Goal: Information Seeking & Learning: Learn about a topic

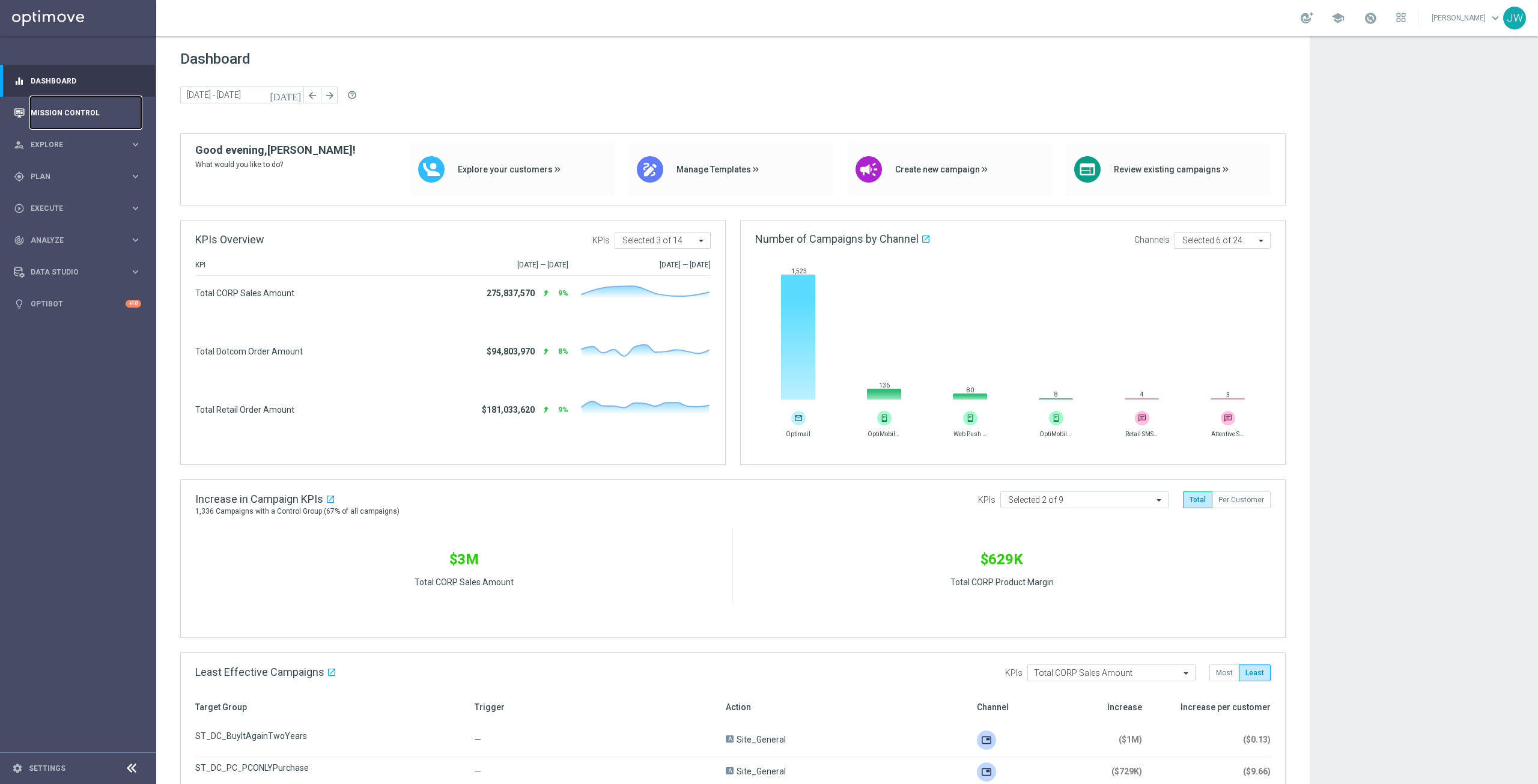
click at [54, 108] on link "Mission Control" at bounding box center [85, 112] width 110 height 32
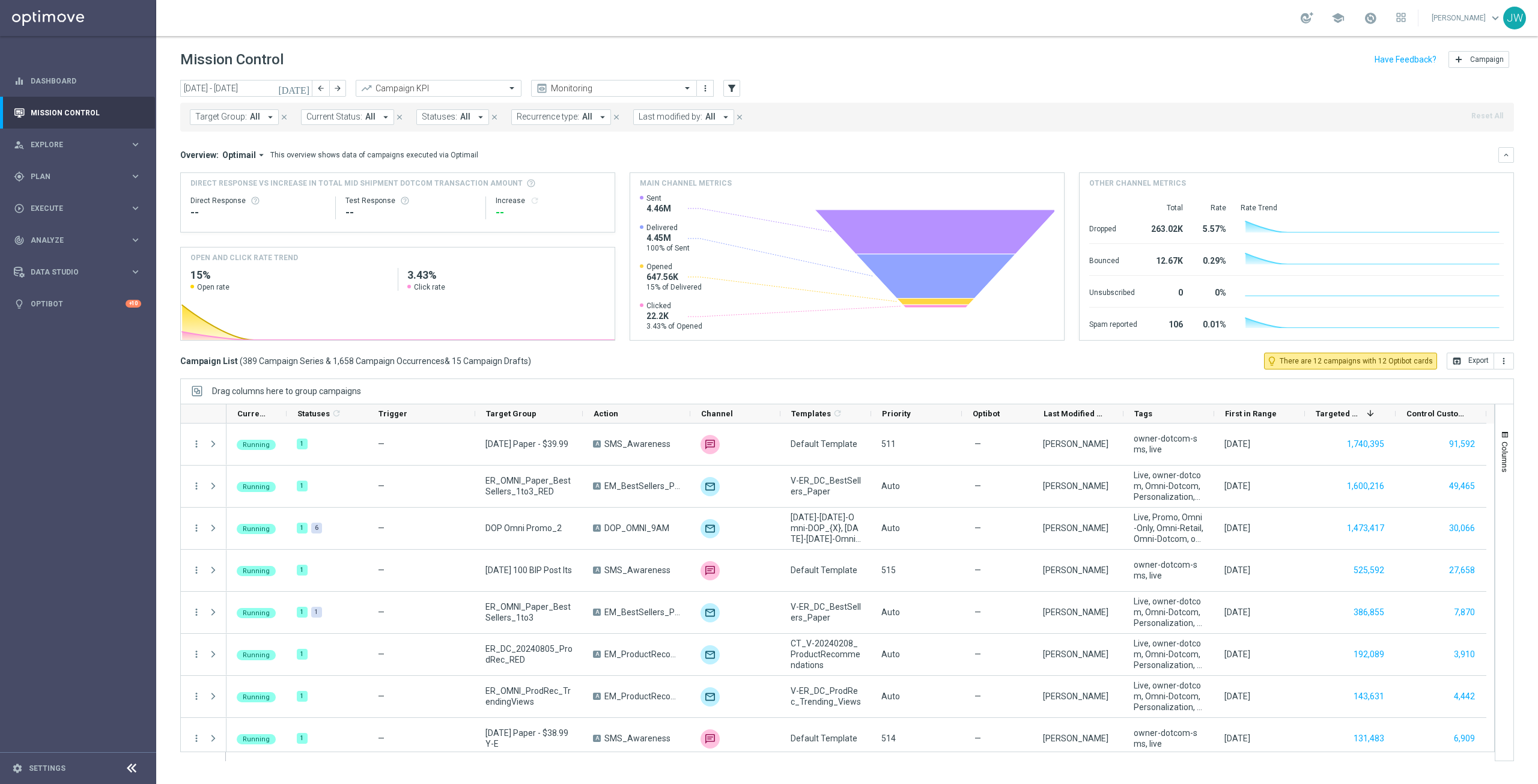
click at [303, 89] on icon "[DATE]" at bounding box center [294, 88] width 32 height 11
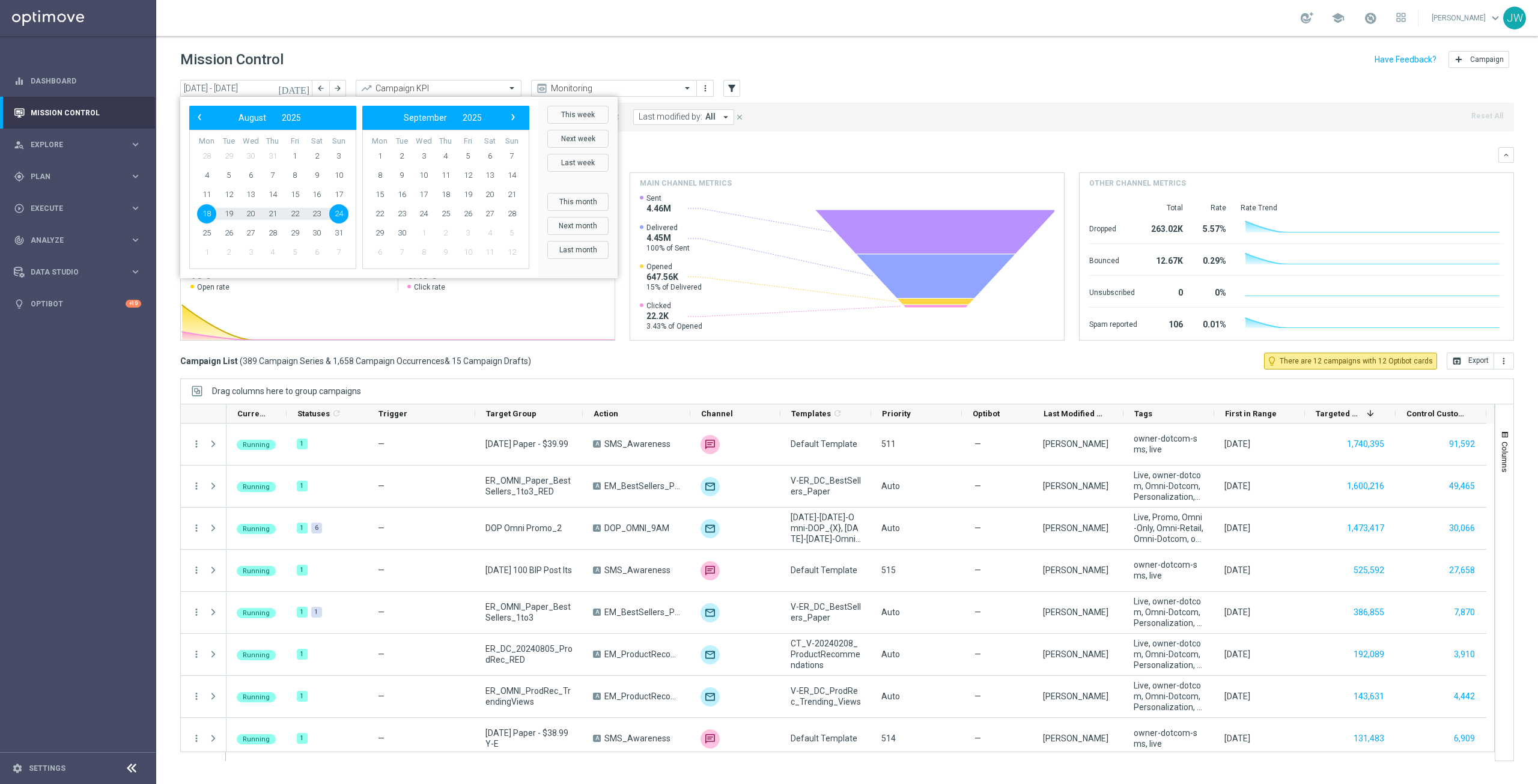
click at [203, 213] on span "18" at bounding box center [207, 214] width 19 height 19
type input "[DATE] - [DATE]"
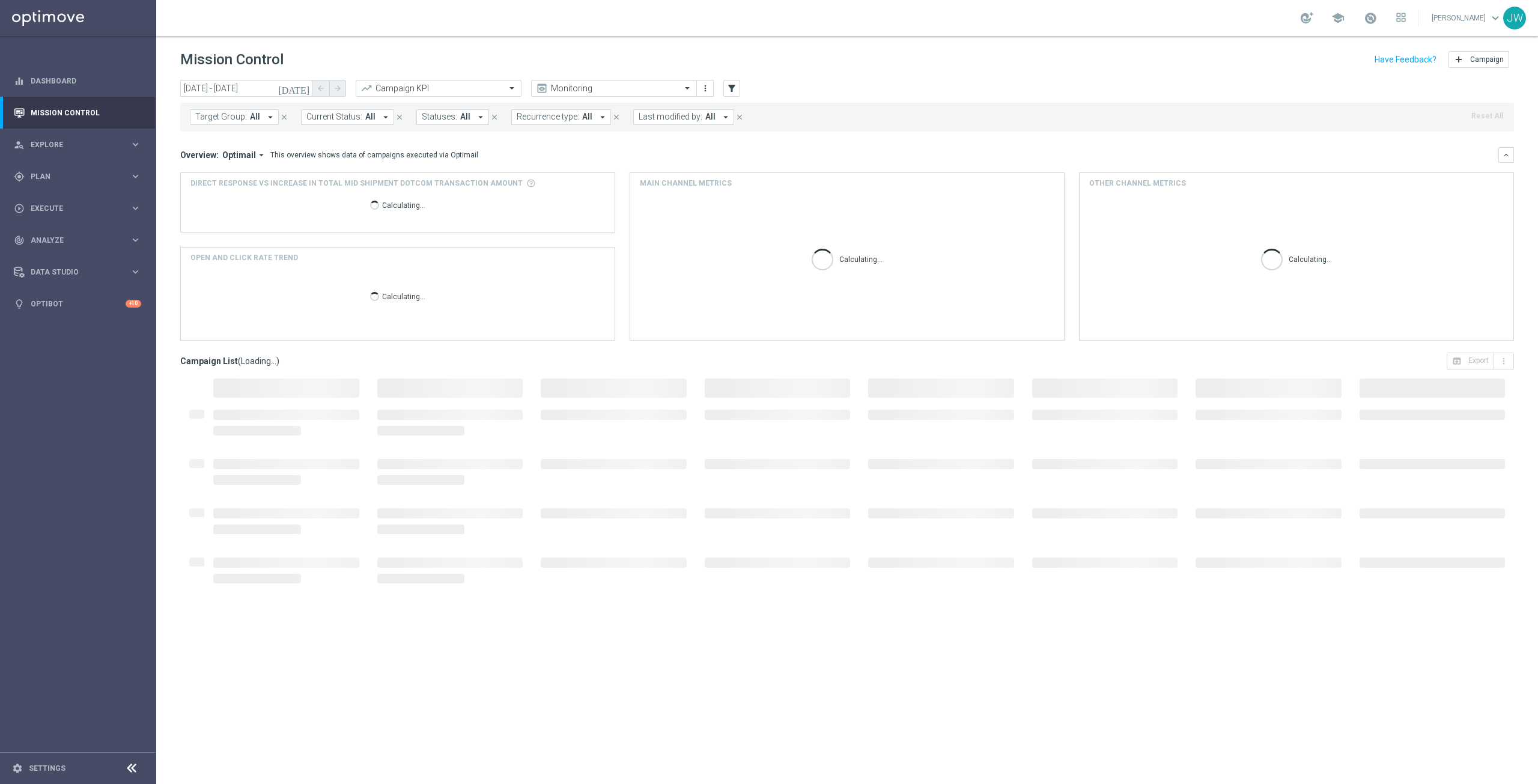
click at [303, 88] on icon "[DATE]" at bounding box center [294, 88] width 32 height 11
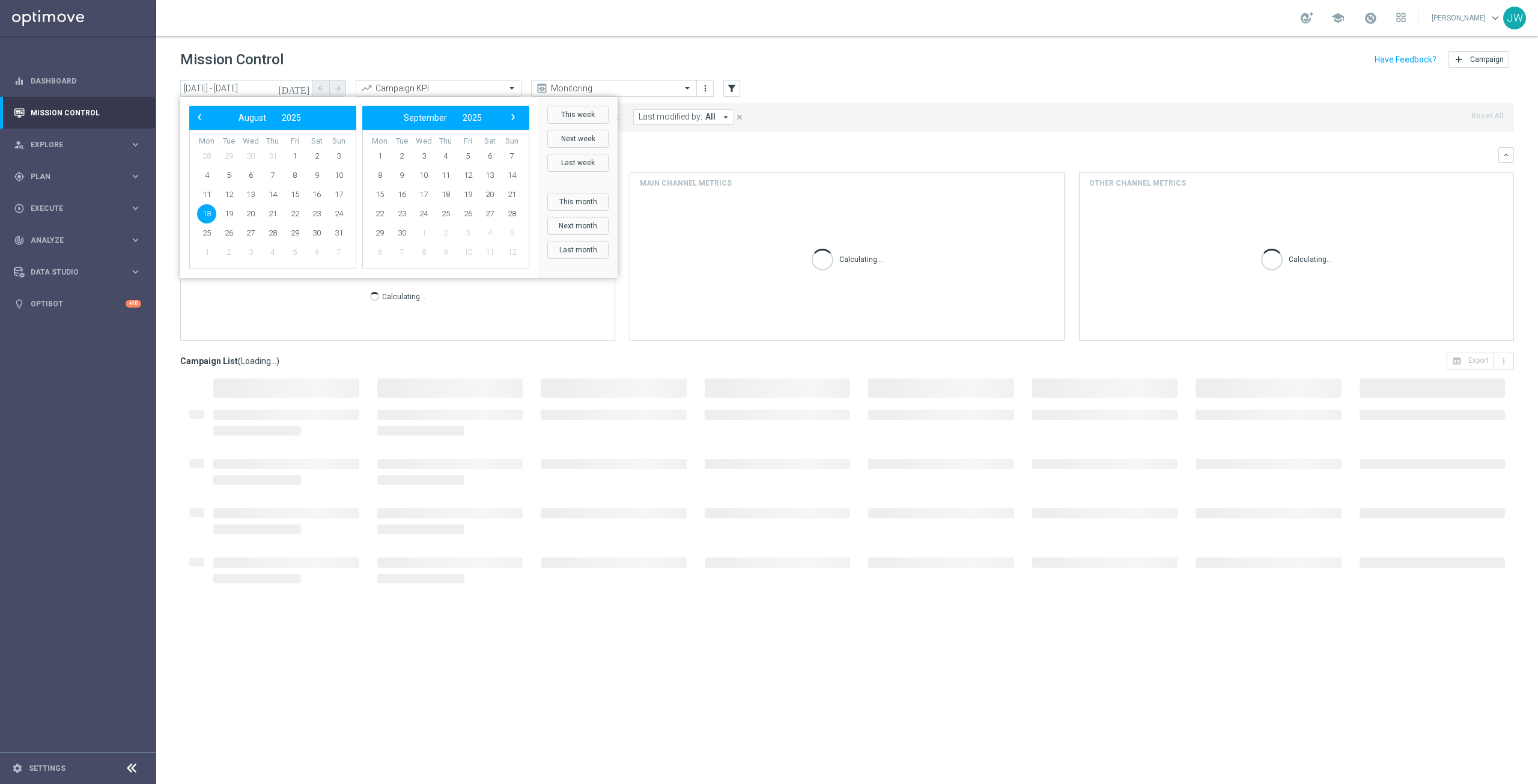
click at [325, 59] on div "Mission Control add Campaign" at bounding box center [847, 60] width 1333 height 23
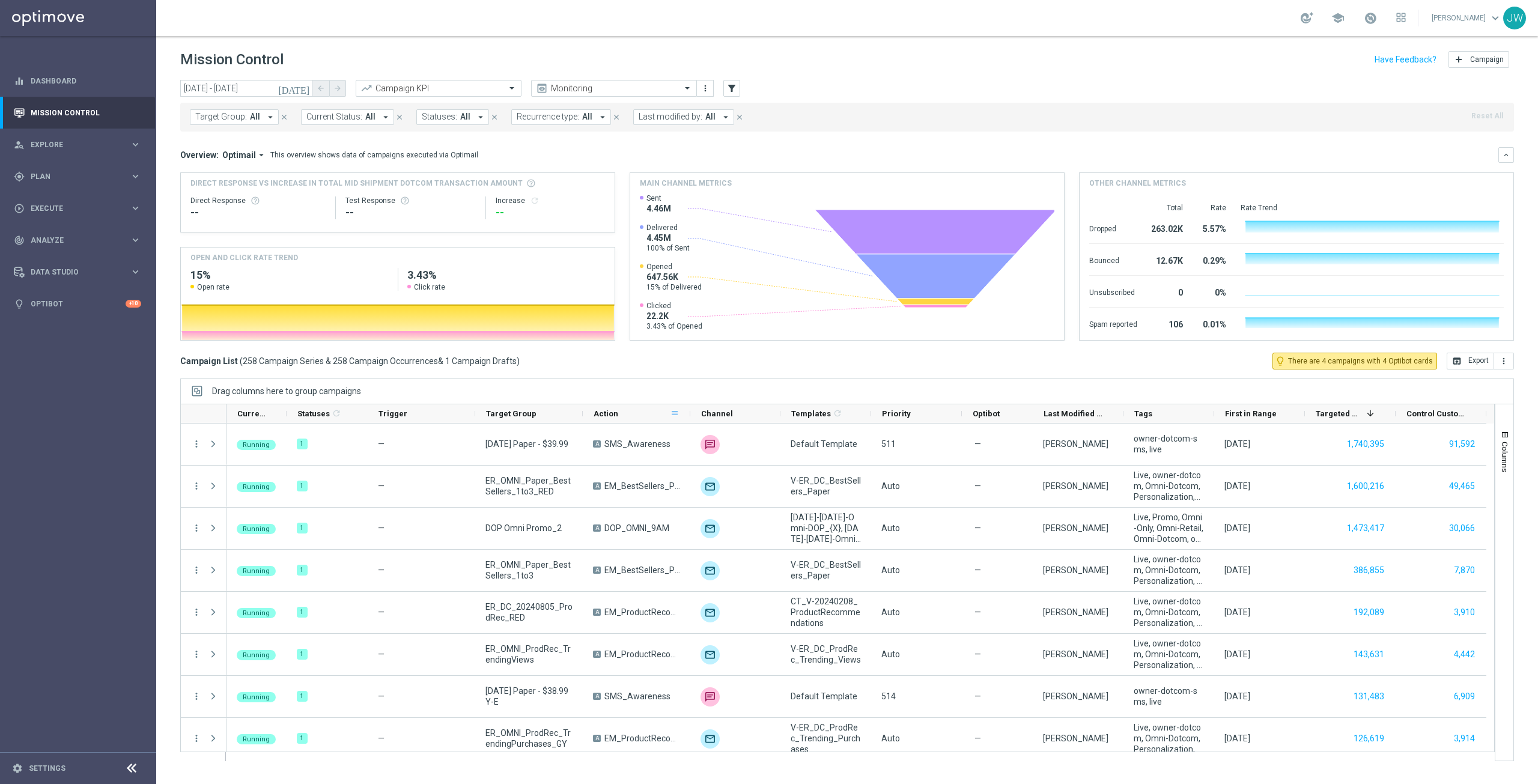
click at [672, 411] on span at bounding box center [675, 413] width 10 height 10
click at [705, 515] on span "Group by Action" at bounding box center [735, 514] width 106 height 19
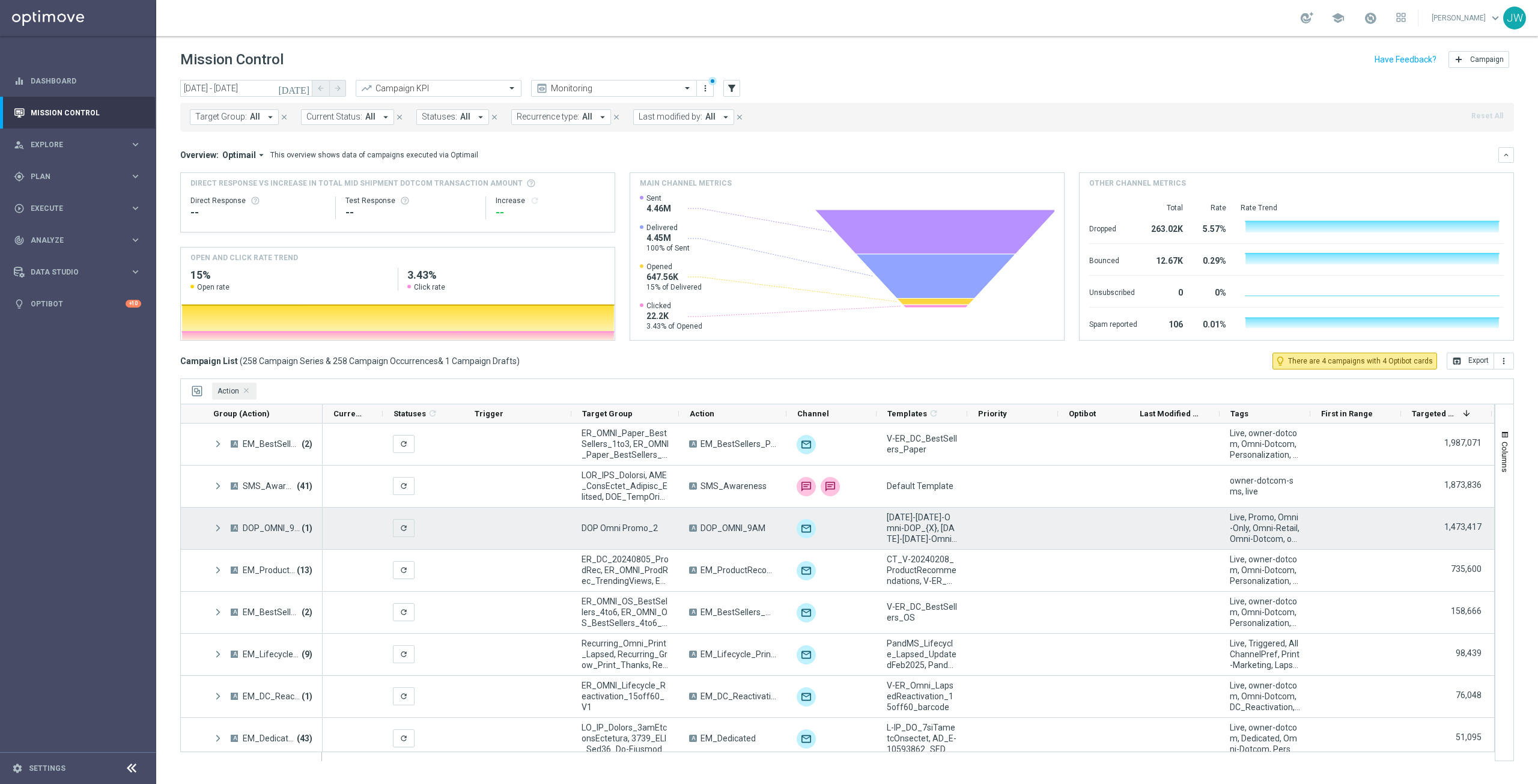
click at [217, 521] on span "A DOP_OMNI_9AM (1)" at bounding box center [263, 528] width 100 height 24
click at [217, 527] on span at bounding box center [218, 528] width 11 height 10
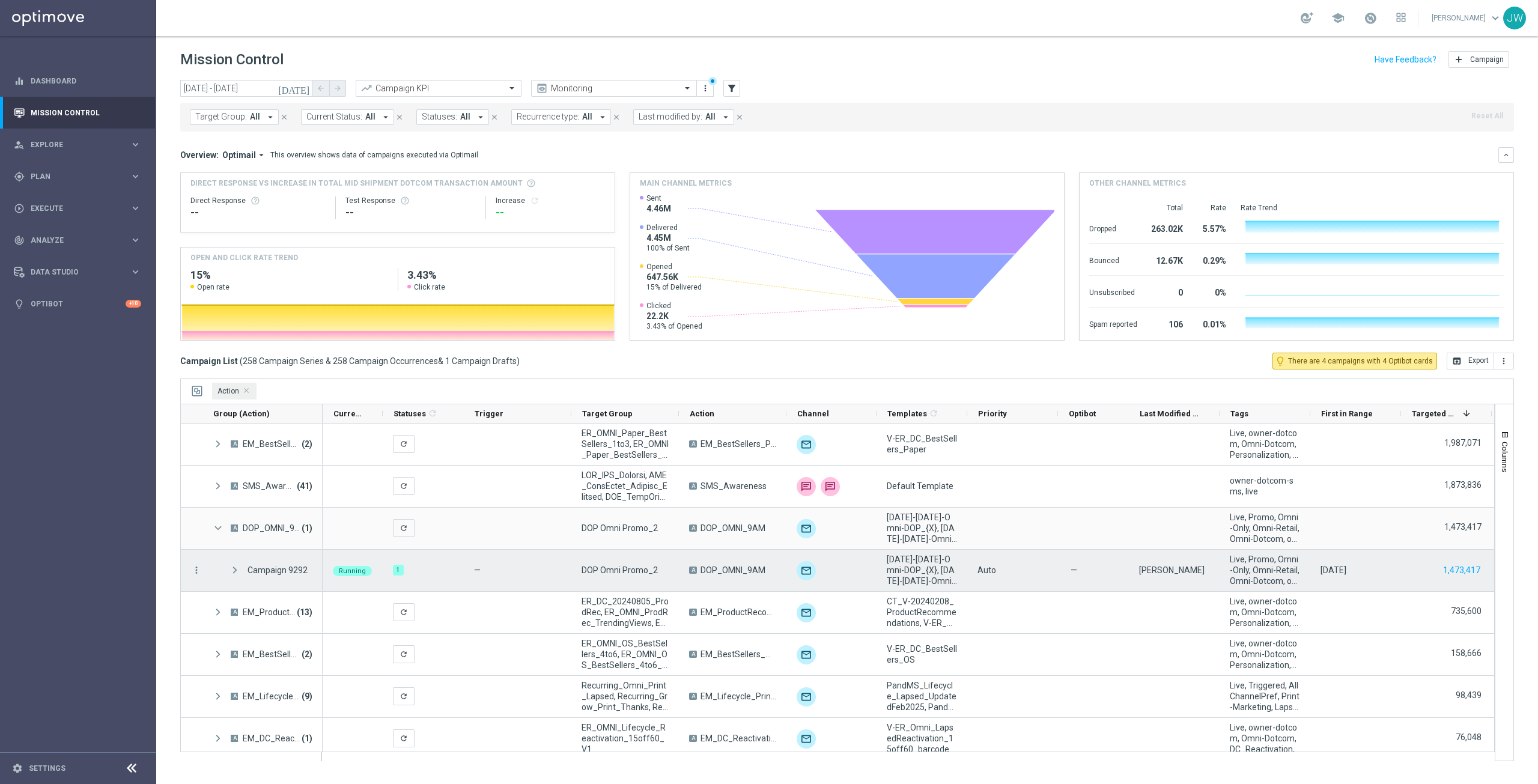
click at [644, 572] on span "DOP Omni Promo_2" at bounding box center [619, 570] width 76 height 11
click at [287, 573] on div "Campaign 9292" at bounding box center [277, 570] width 60 height 11
click at [1346, 569] on div "[DATE]" at bounding box center [1333, 570] width 25 height 11
click at [293, 569] on div "Campaign 9292" at bounding box center [277, 570] width 60 height 11
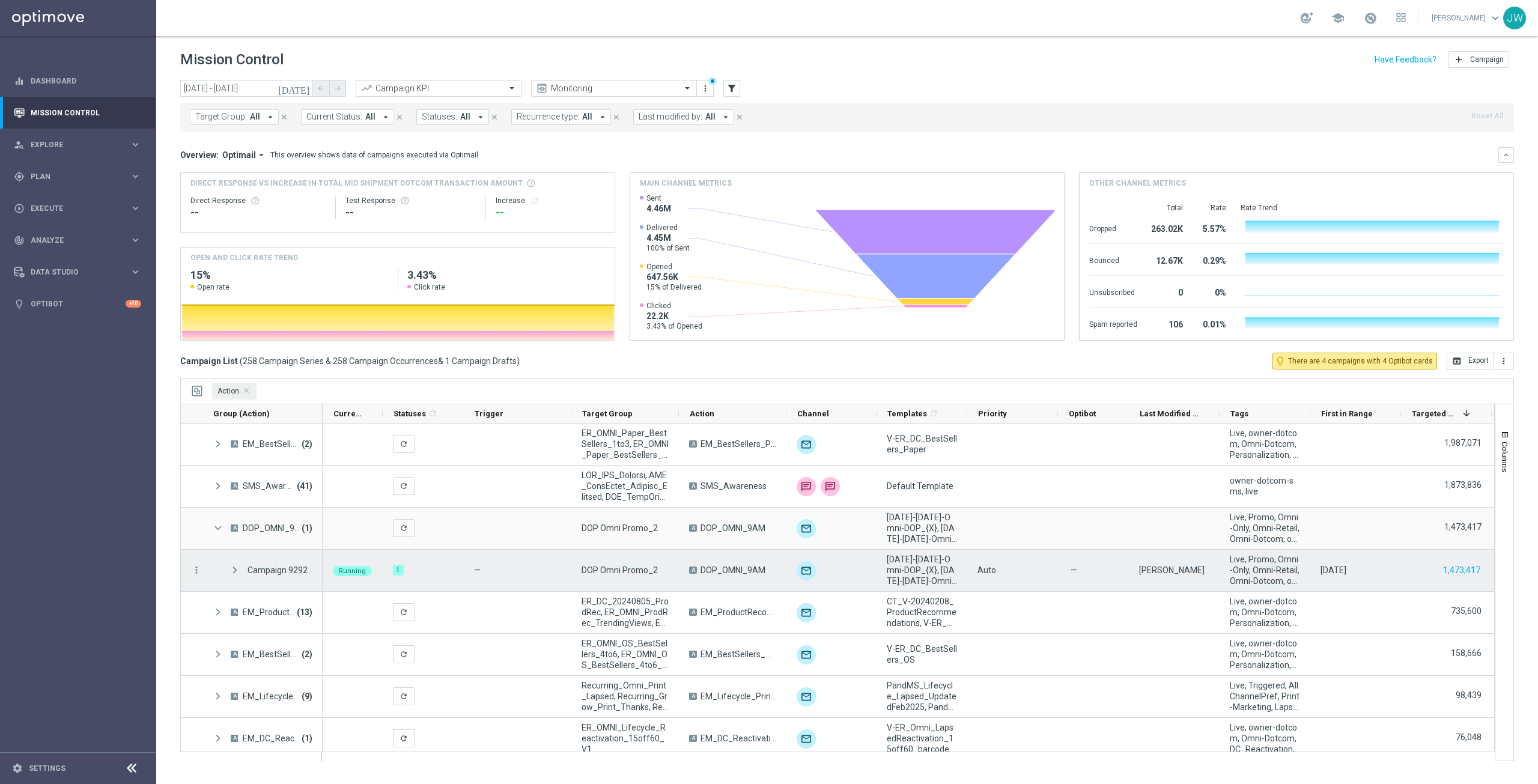
click at [264, 571] on div "Campaign 9292" at bounding box center [277, 570] width 60 height 11
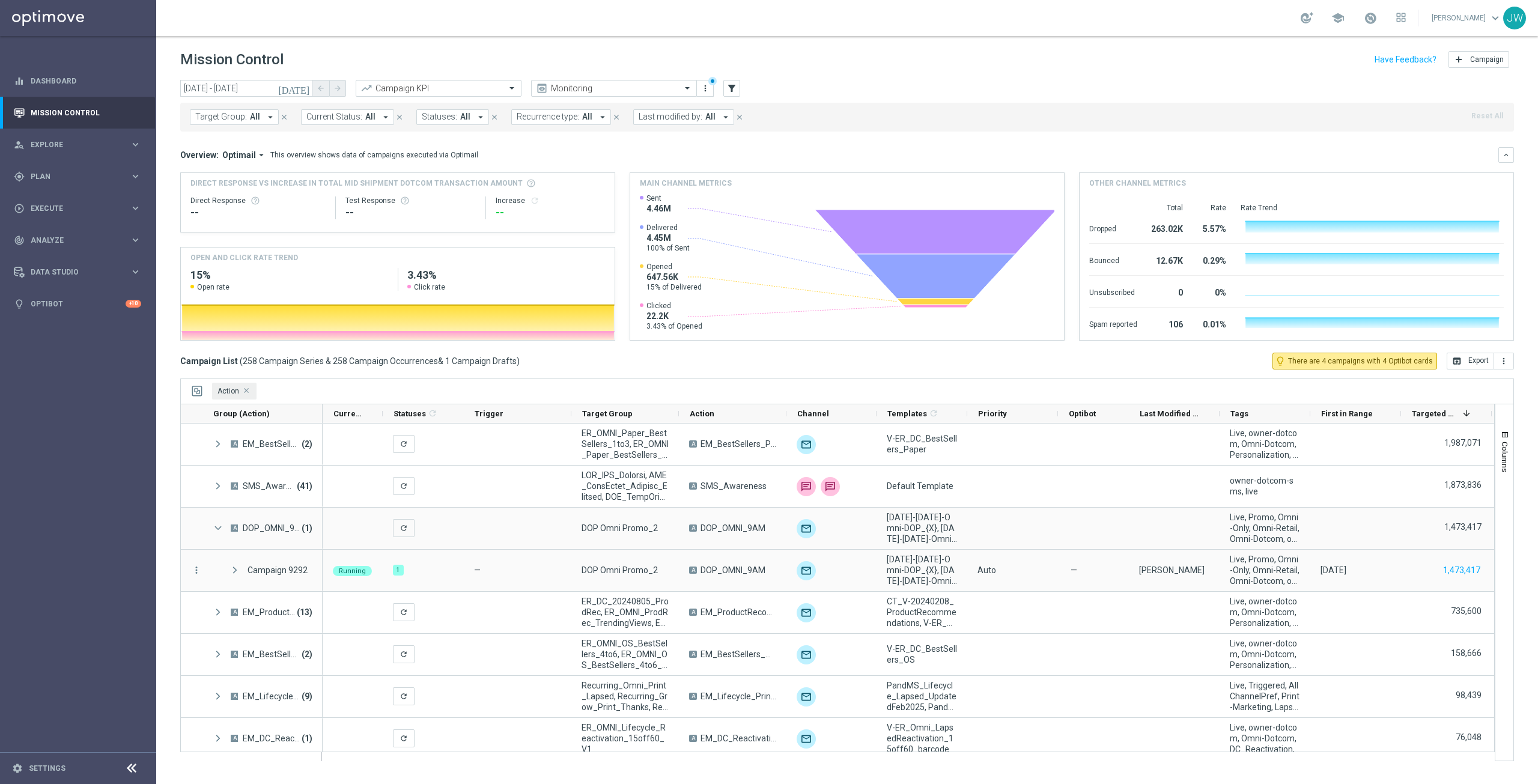
click at [245, 391] on span "Action Press DELETE to remove" at bounding box center [247, 391] width 6 height 6
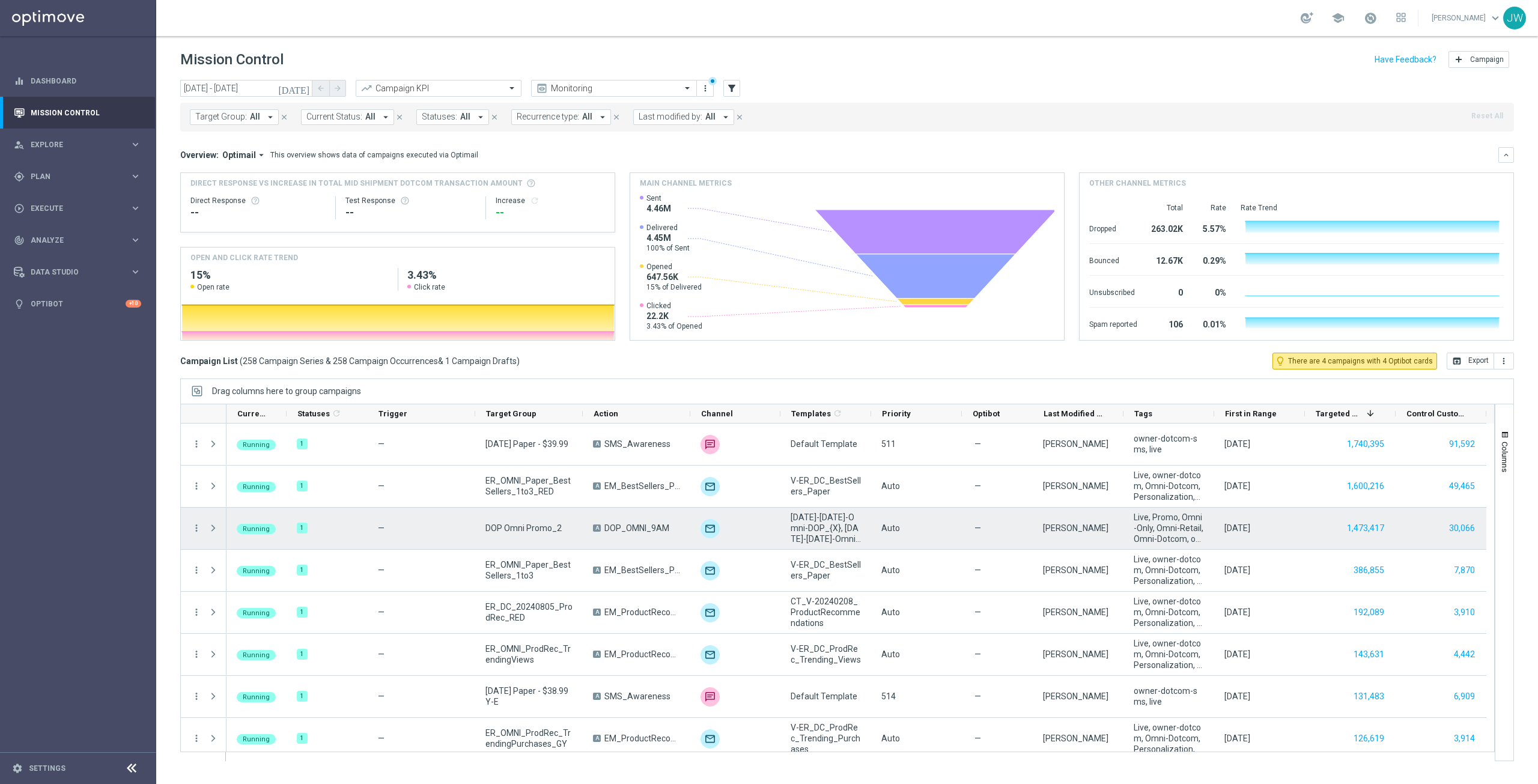
click at [515, 527] on span "DOP Omni Promo_2" at bounding box center [523, 528] width 76 height 11
click at [213, 529] on span at bounding box center [214, 528] width 11 height 10
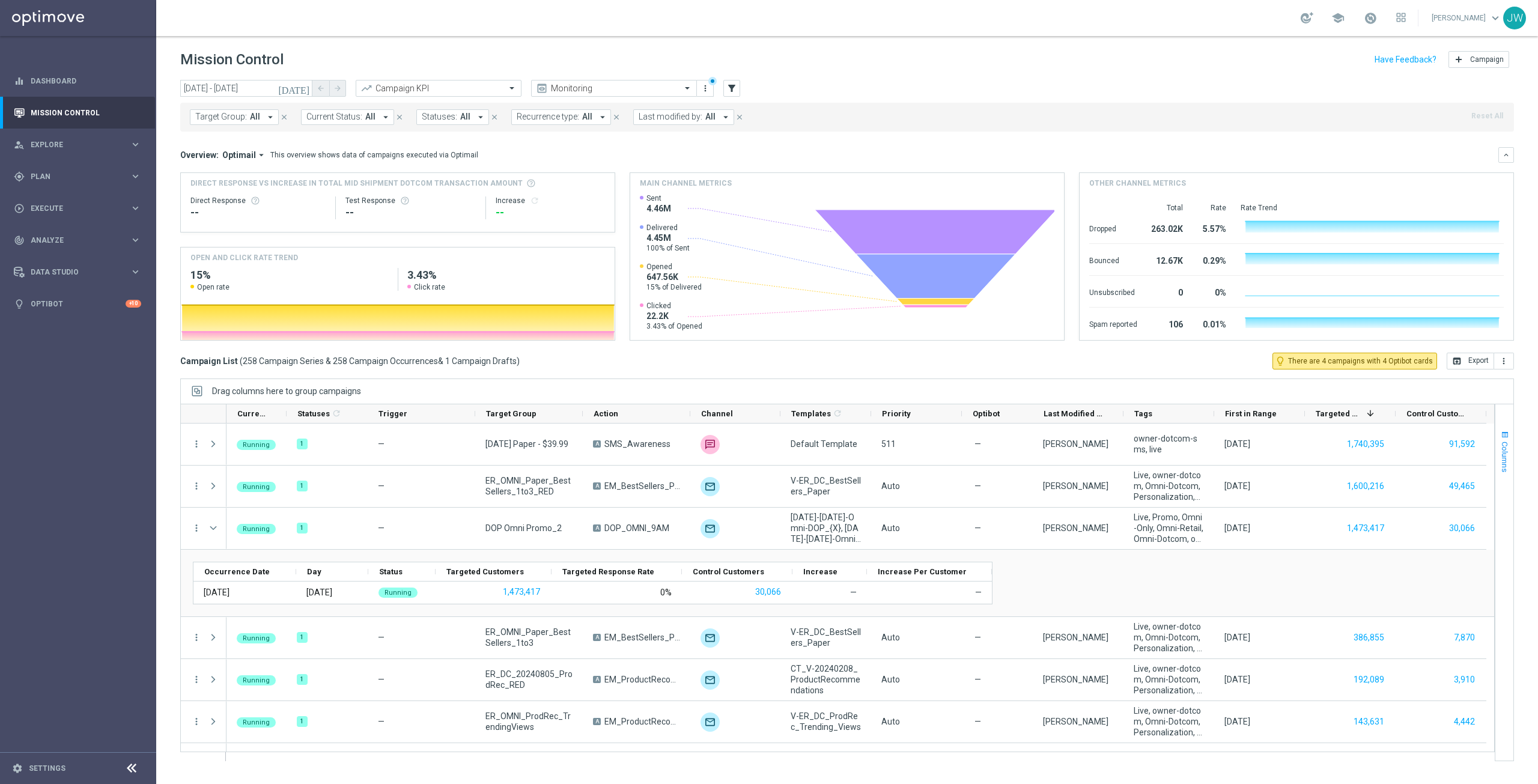
click at [1508, 445] on span "Columns" at bounding box center [1505, 457] width 10 height 30
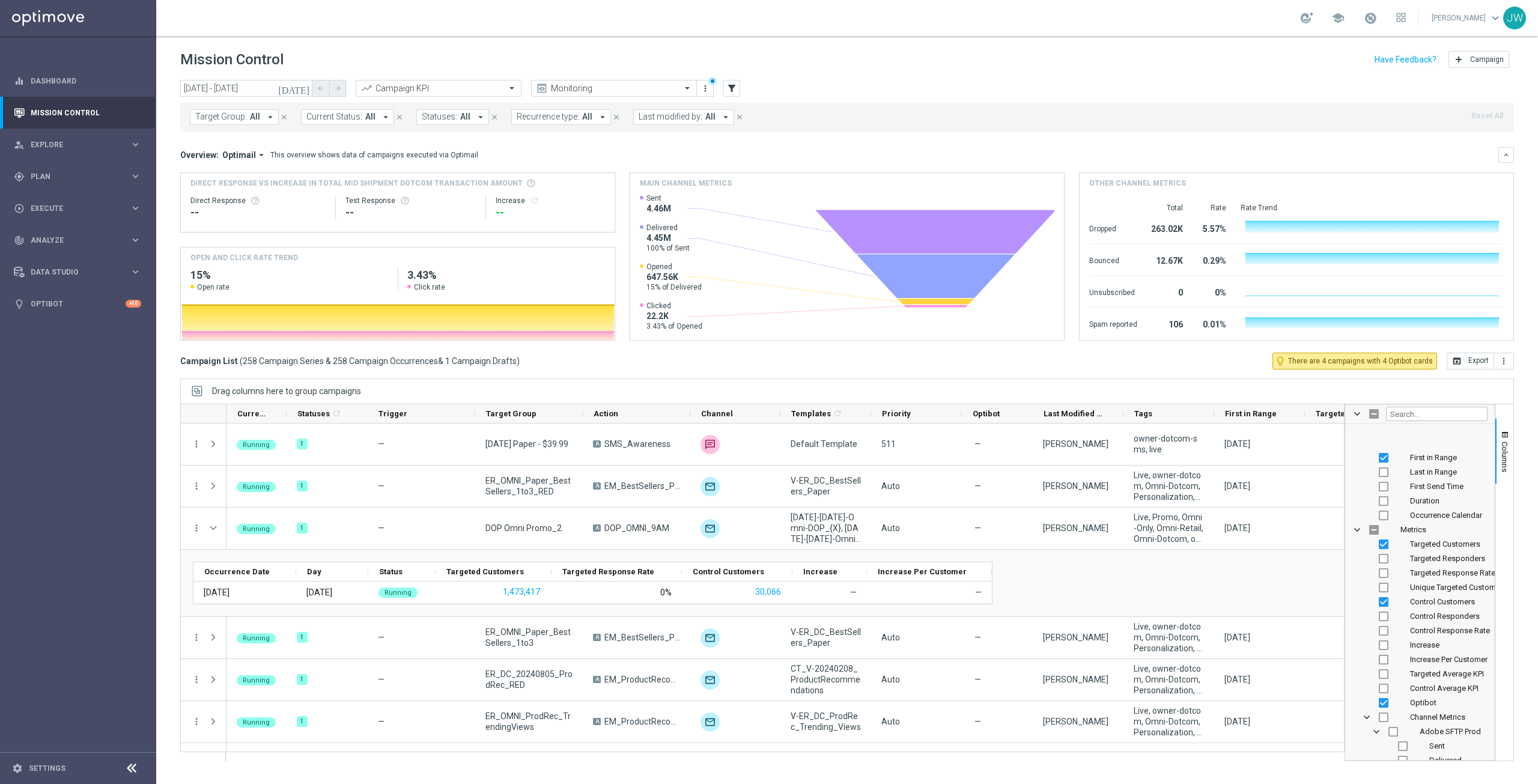
scroll to position [360, 0]
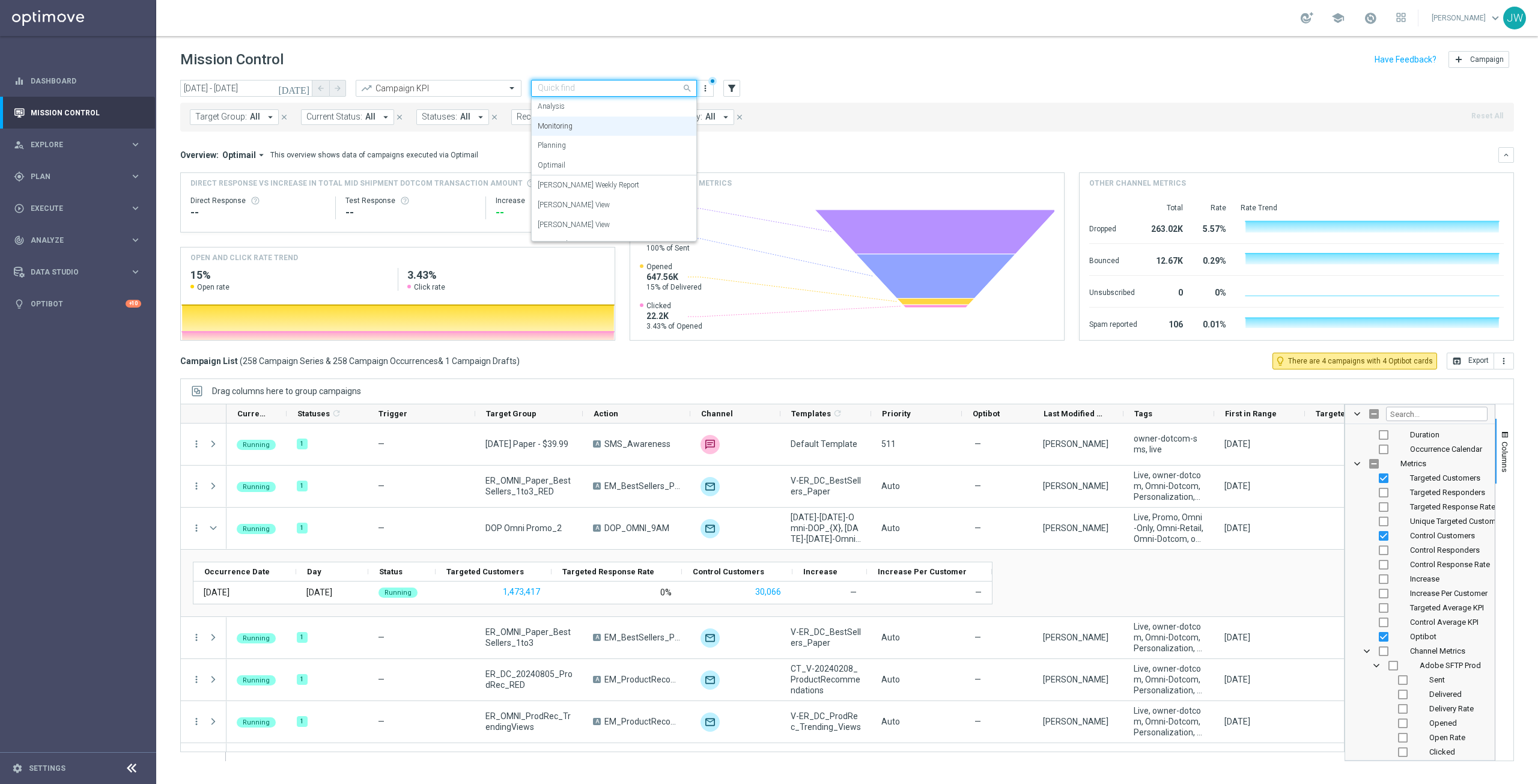
click at [680, 87] on div at bounding box center [614, 88] width 165 height 10
click at [478, 47] on header "Mission Control add Campaign" at bounding box center [847, 58] width 1382 height 44
click at [849, 81] on div "[DATE] [DATE] - [DATE] arrow_back arrow_forward Campaign KPI trending_up Monito…" at bounding box center [847, 89] width 1333 height 18
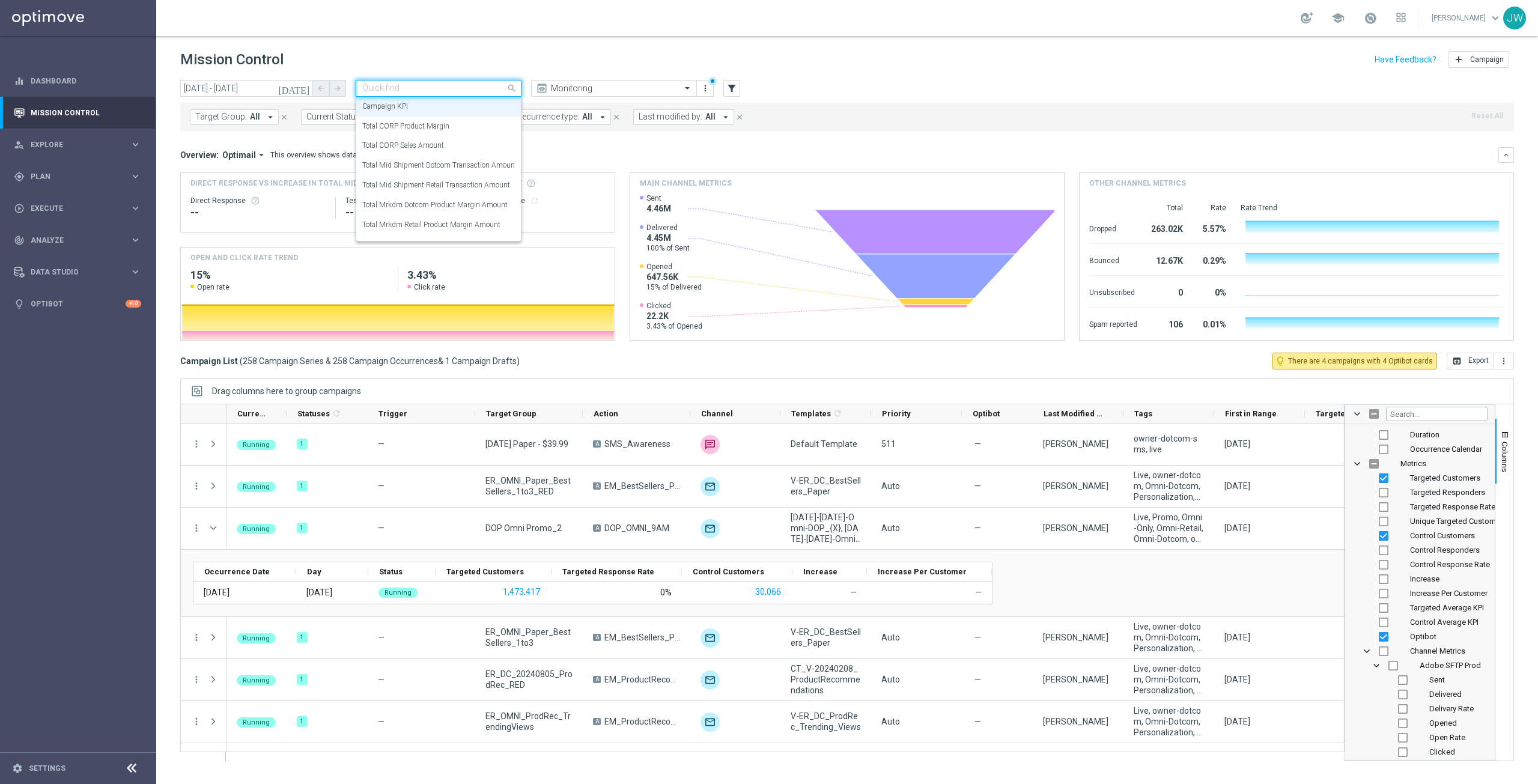
click at [514, 83] on span at bounding box center [513, 88] width 15 height 15
click at [519, 48] on header "Mission Control add Campaign" at bounding box center [847, 58] width 1382 height 44
click at [739, 87] on div "[DATE] [DATE] - [DATE] arrow_back arrow_forward Campaign KPI trending_up Monito…" at bounding box center [847, 89] width 1333 height 18
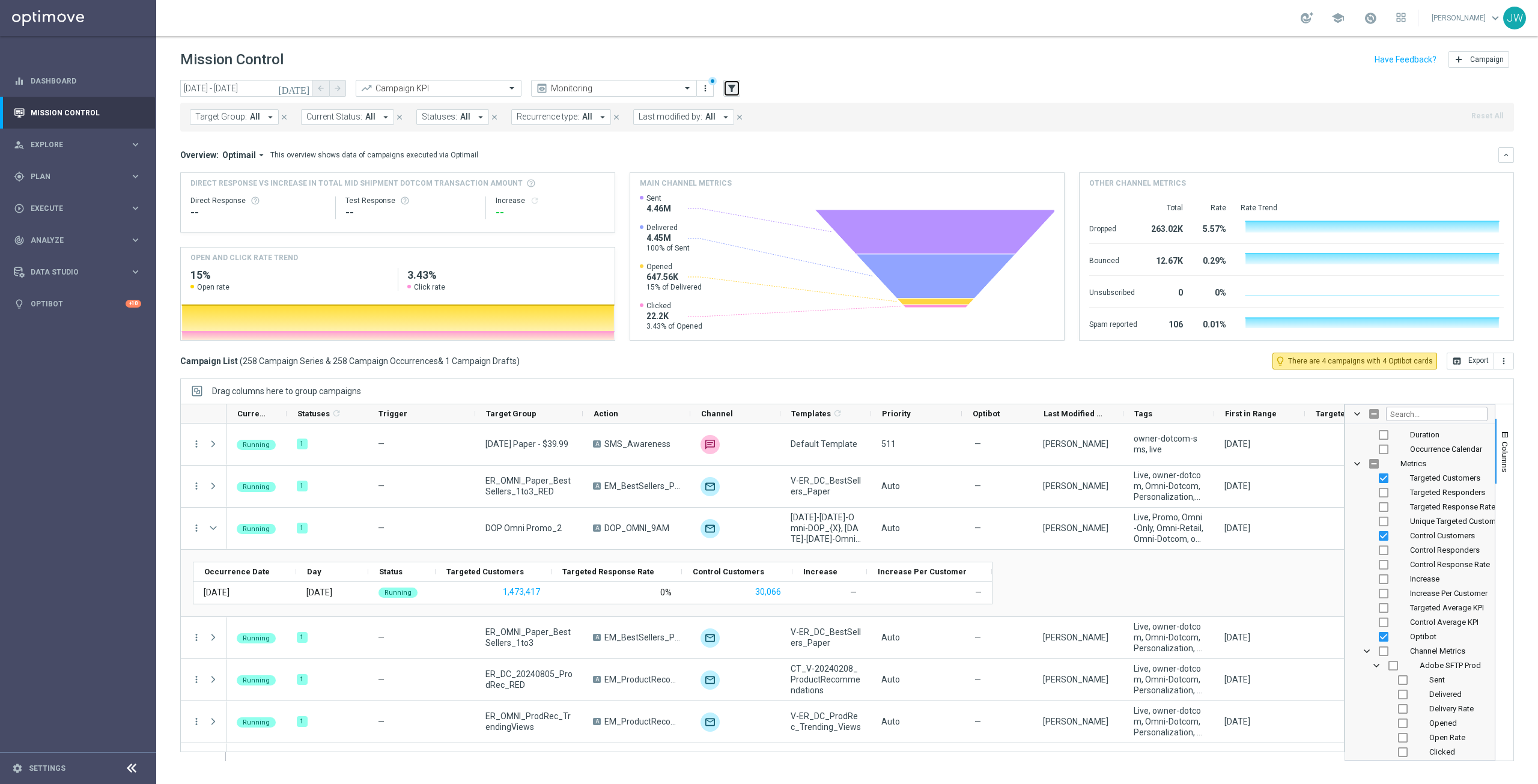
click at [737, 89] on button "filter_alt" at bounding box center [732, 88] width 17 height 17
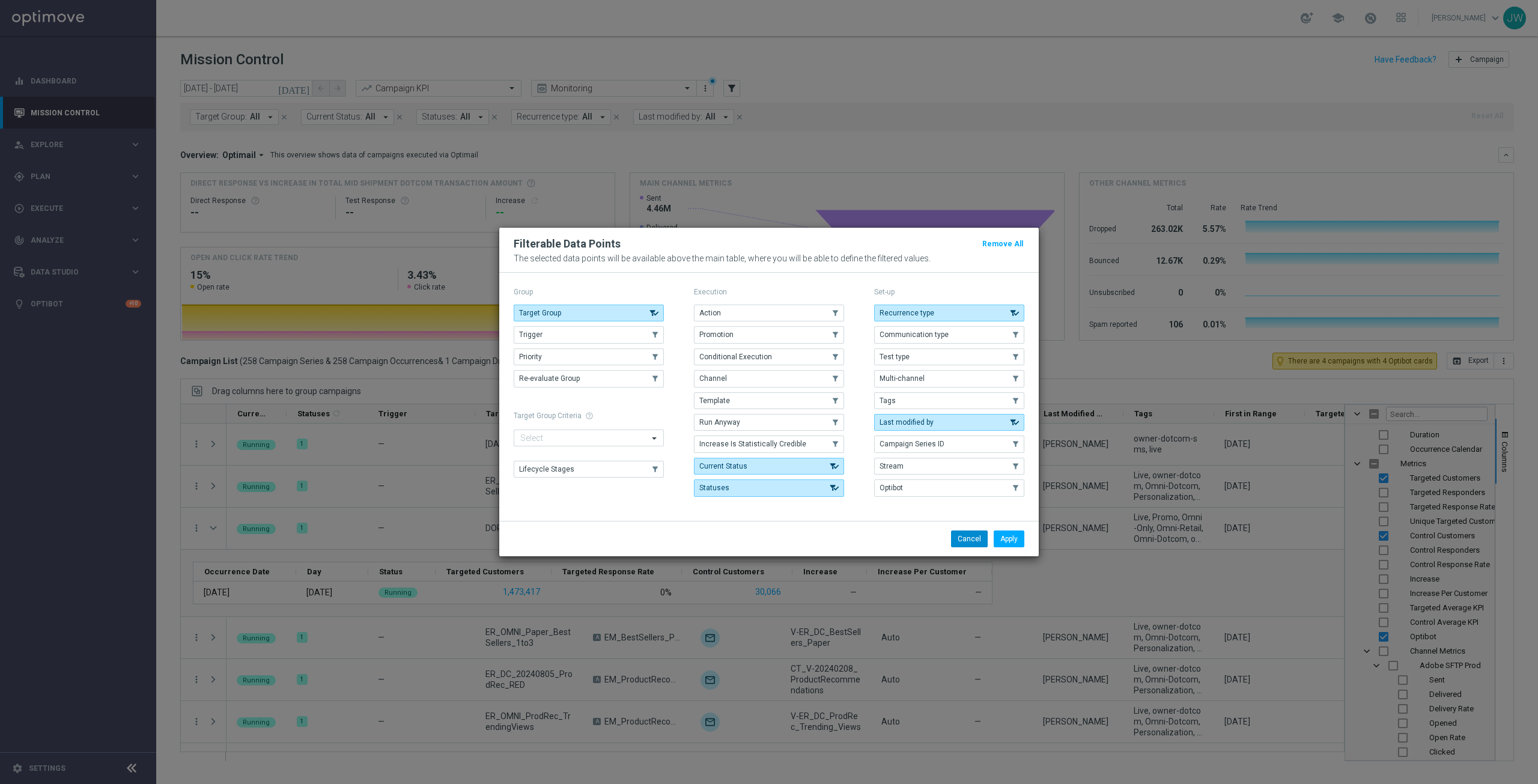
click at [965, 544] on button "Cancel" at bounding box center [969, 539] width 37 height 17
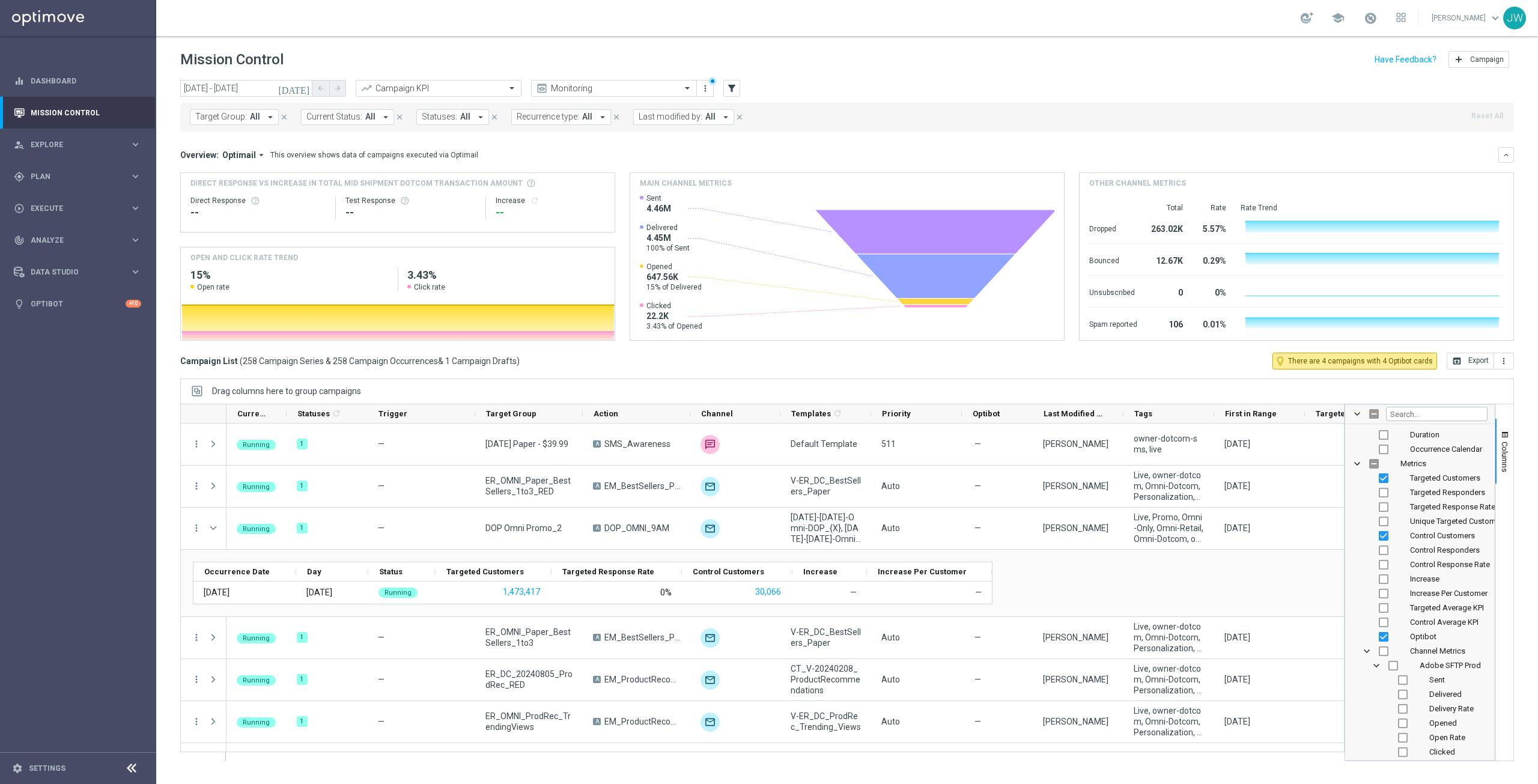
click at [644, 23] on div "school [PERSON_NAME] keyboard_arrow_down JW" at bounding box center [847, 18] width 1382 height 36
click at [687, 87] on span at bounding box center [689, 87] width 15 height 10
click at [578, 207] on label "[PERSON_NAME] View" at bounding box center [573, 205] width 72 height 10
checkbox input "false"
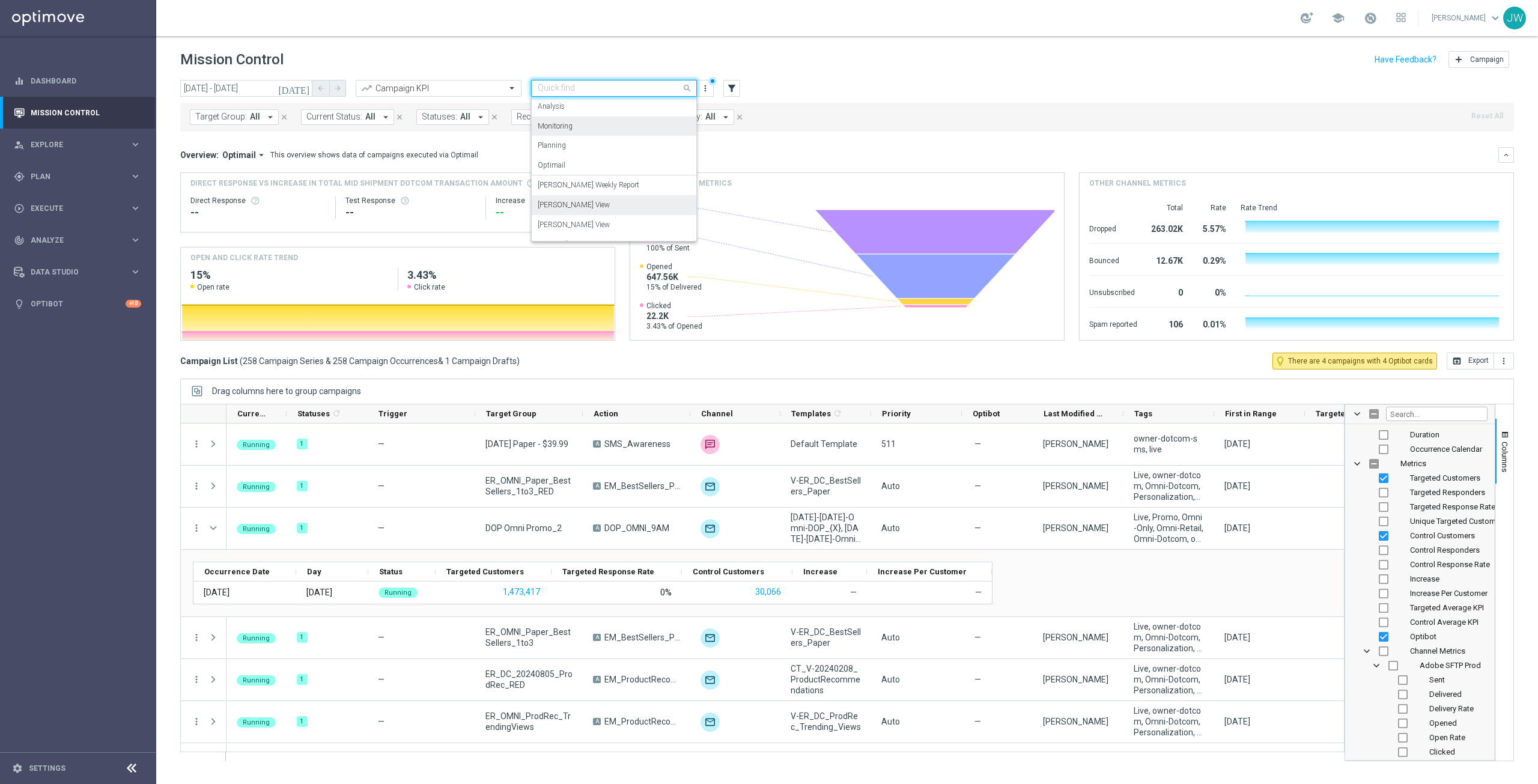
checkbox input "false"
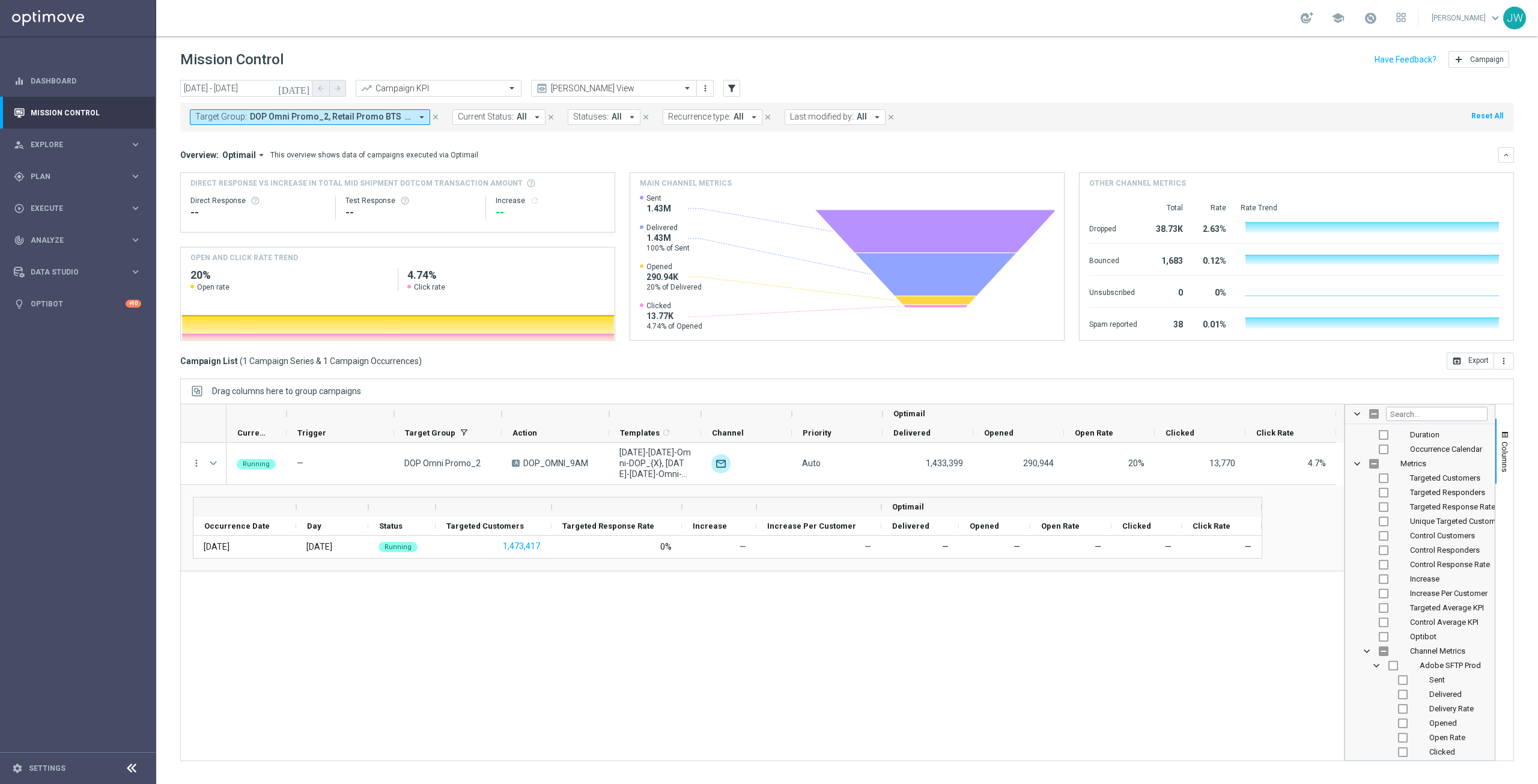
click at [300, 87] on icon "[DATE]" at bounding box center [294, 88] width 32 height 11
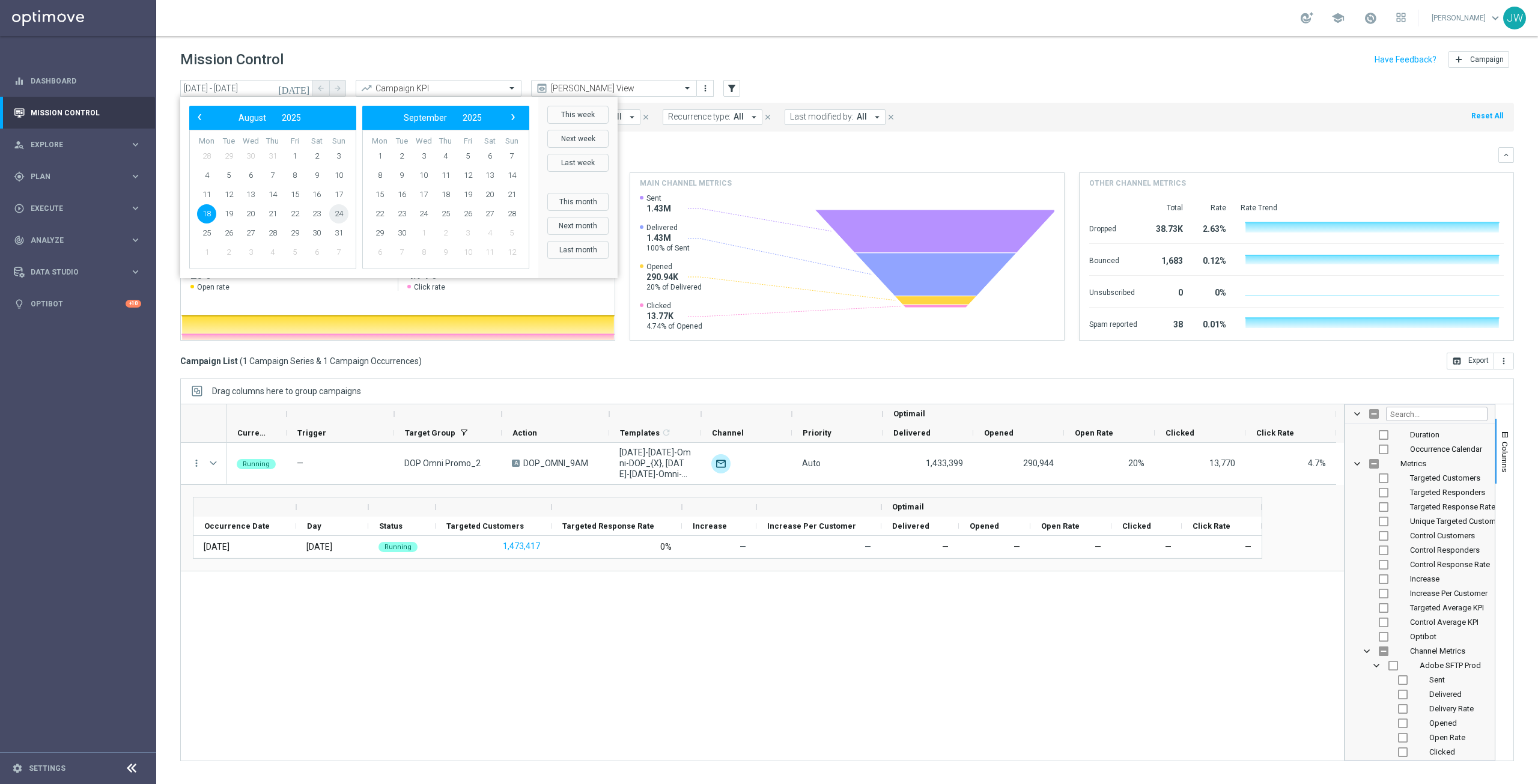
click at [335, 213] on span "24" at bounding box center [339, 214] width 19 height 19
click at [202, 214] on span "18" at bounding box center [207, 214] width 19 height 19
click at [338, 214] on span "24" at bounding box center [339, 214] width 19 height 19
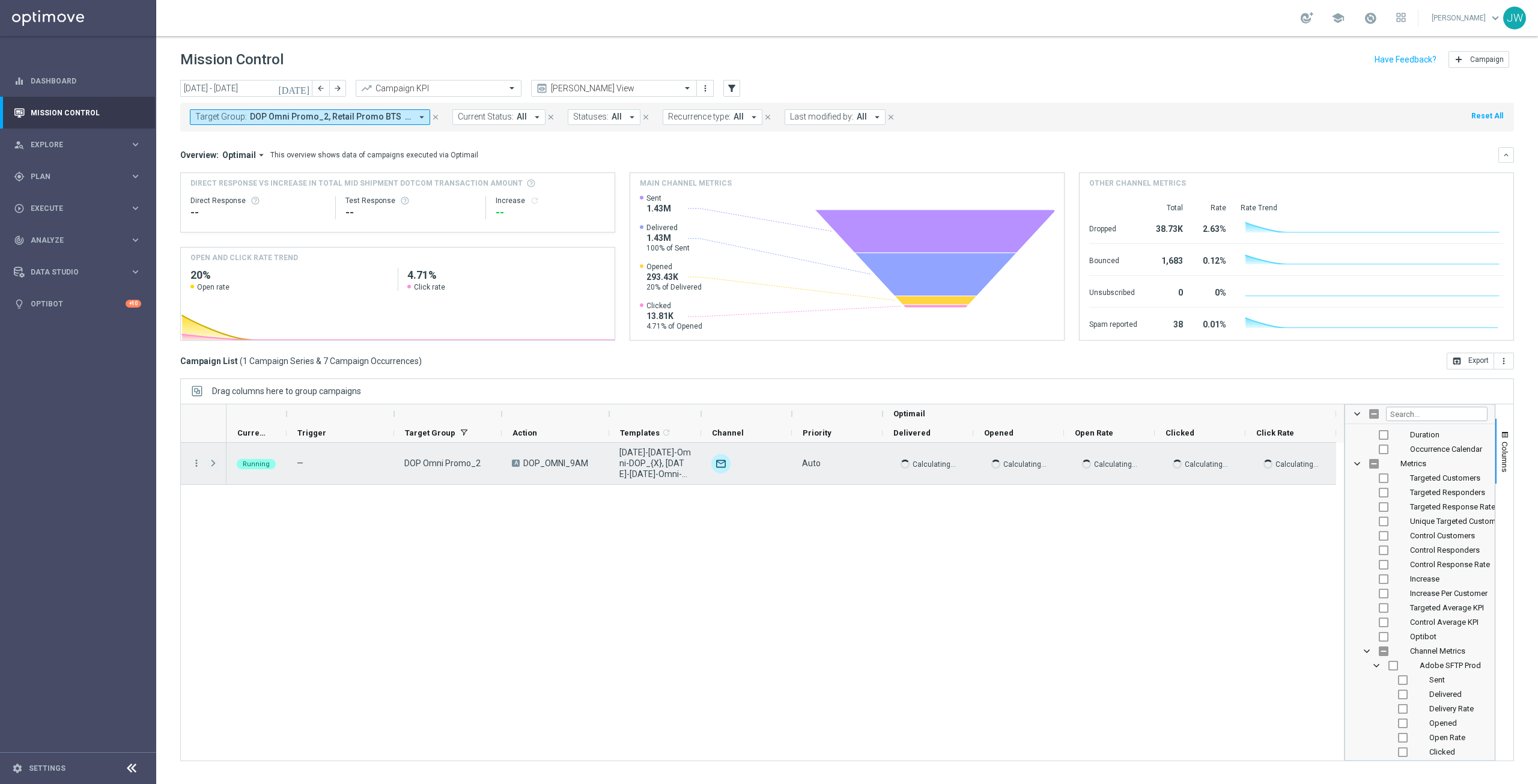
click at [209, 460] on span "Press SPACE to select this row." at bounding box center [214, 463] width 11 height 10
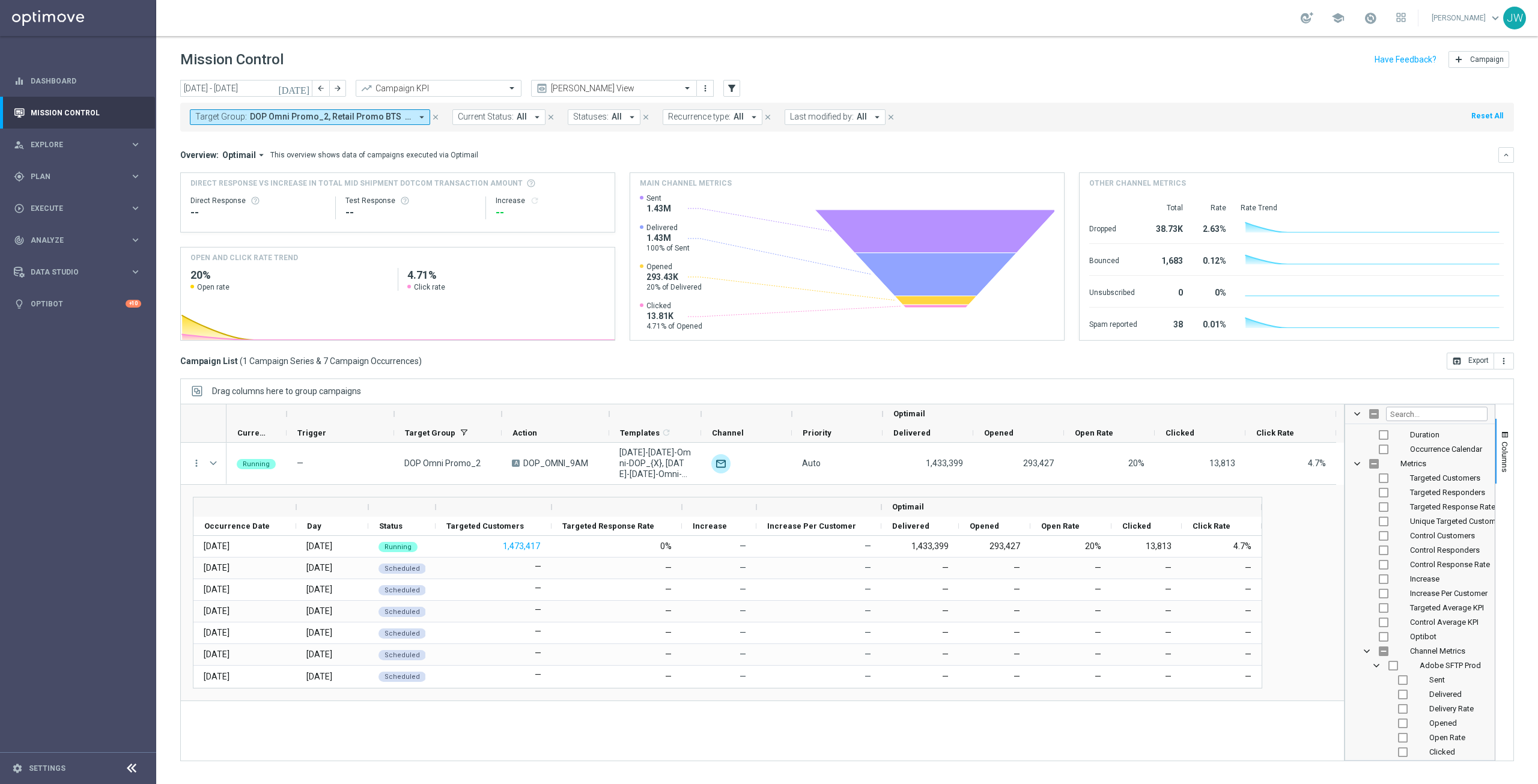
click at [305, 86] on icon "[DATE]" at bounding box center [294, 88] width 32 height 11
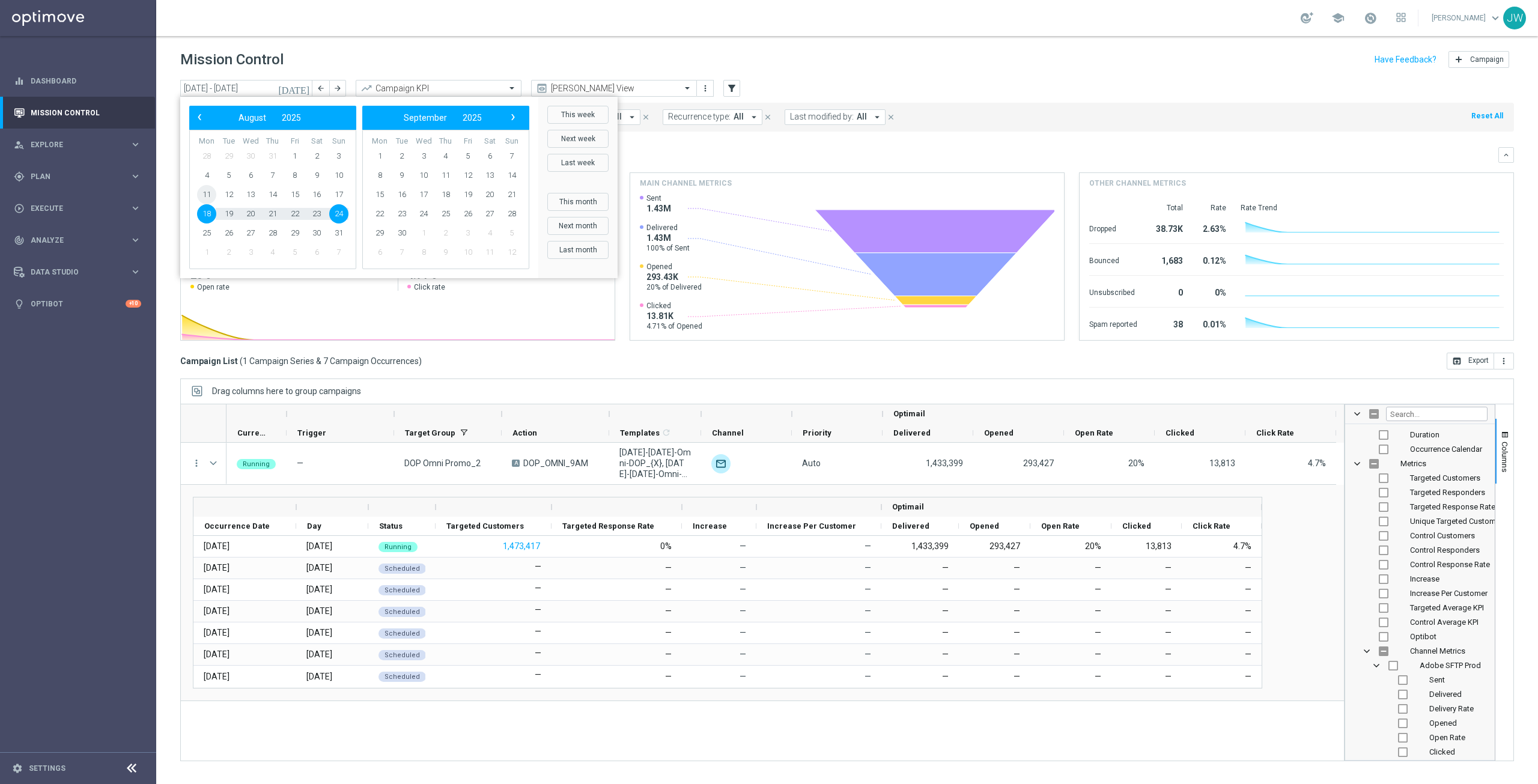
click at [205, 191] on span "11" at bounding box center [207, 195] width 19 height 19
click at [336, 212] on span "24" at bounding box center [339, 214] width 19 height 19
type input "[DATE] - [DATE]"
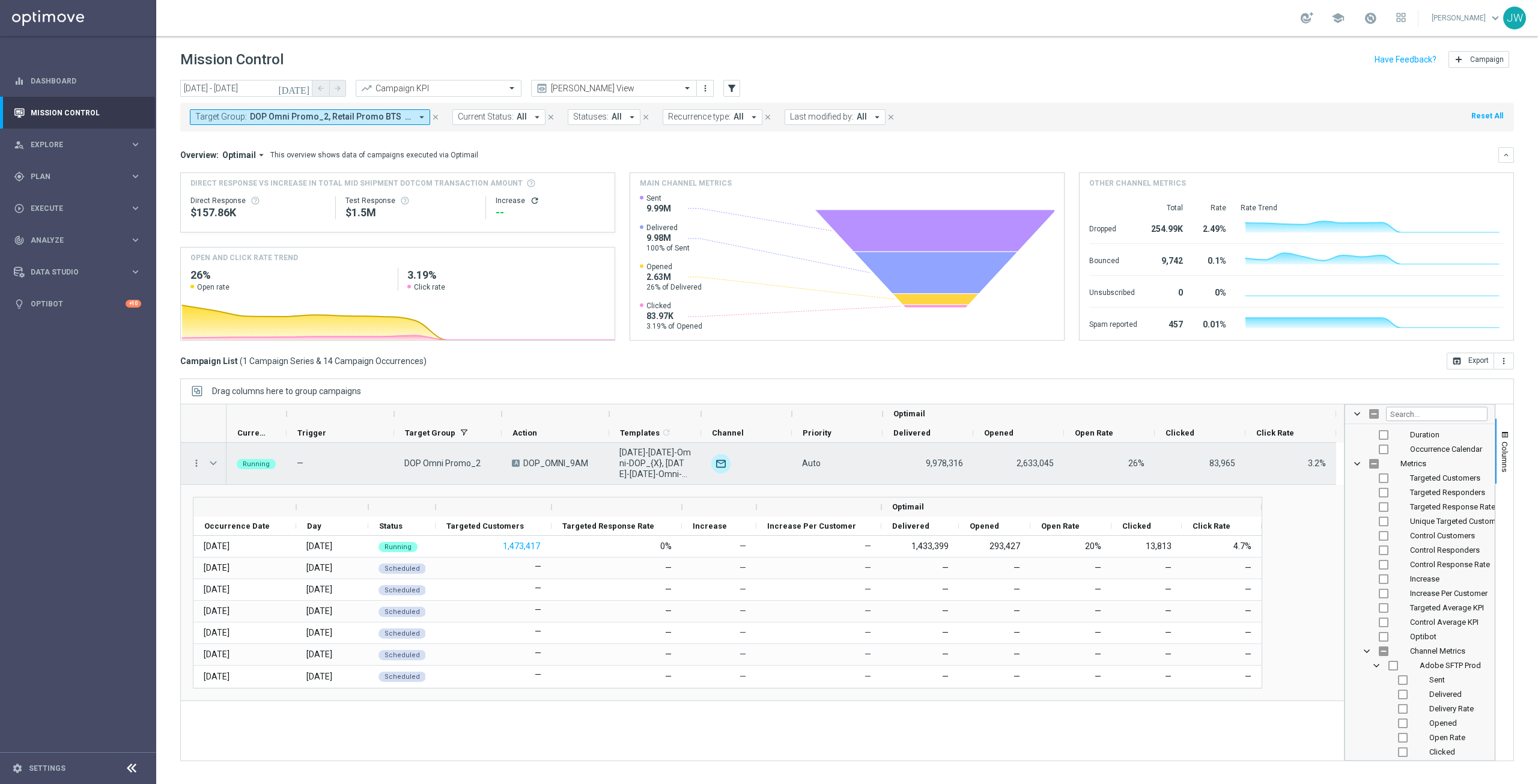
click at [211, 462] on span "Press SPACE to select this row." at bounding box center [214, 463] width 11 height 10
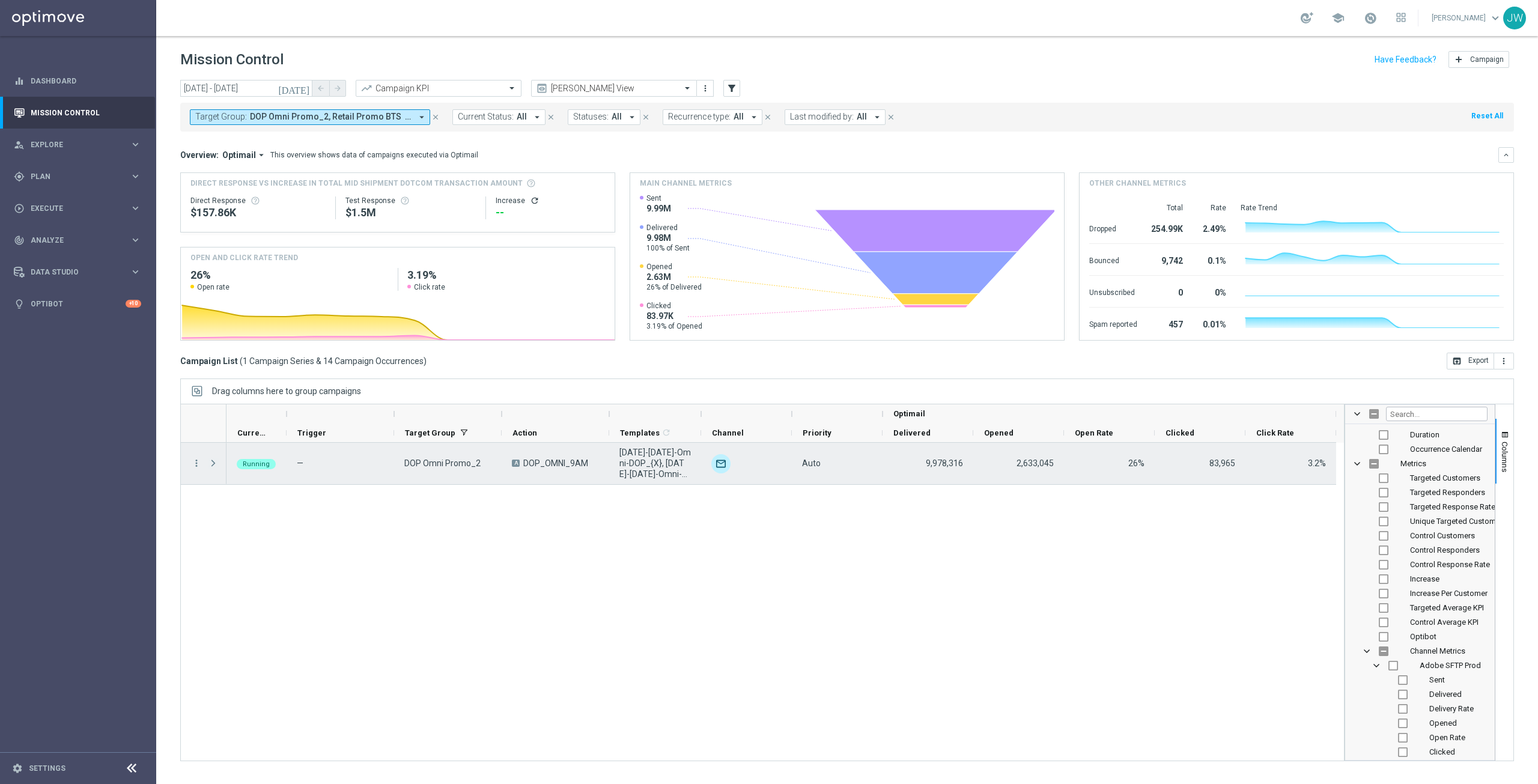
click at [213, 460] on span "Press SPACE to select this row." at bounding box center [214, 463] width 11 height 10
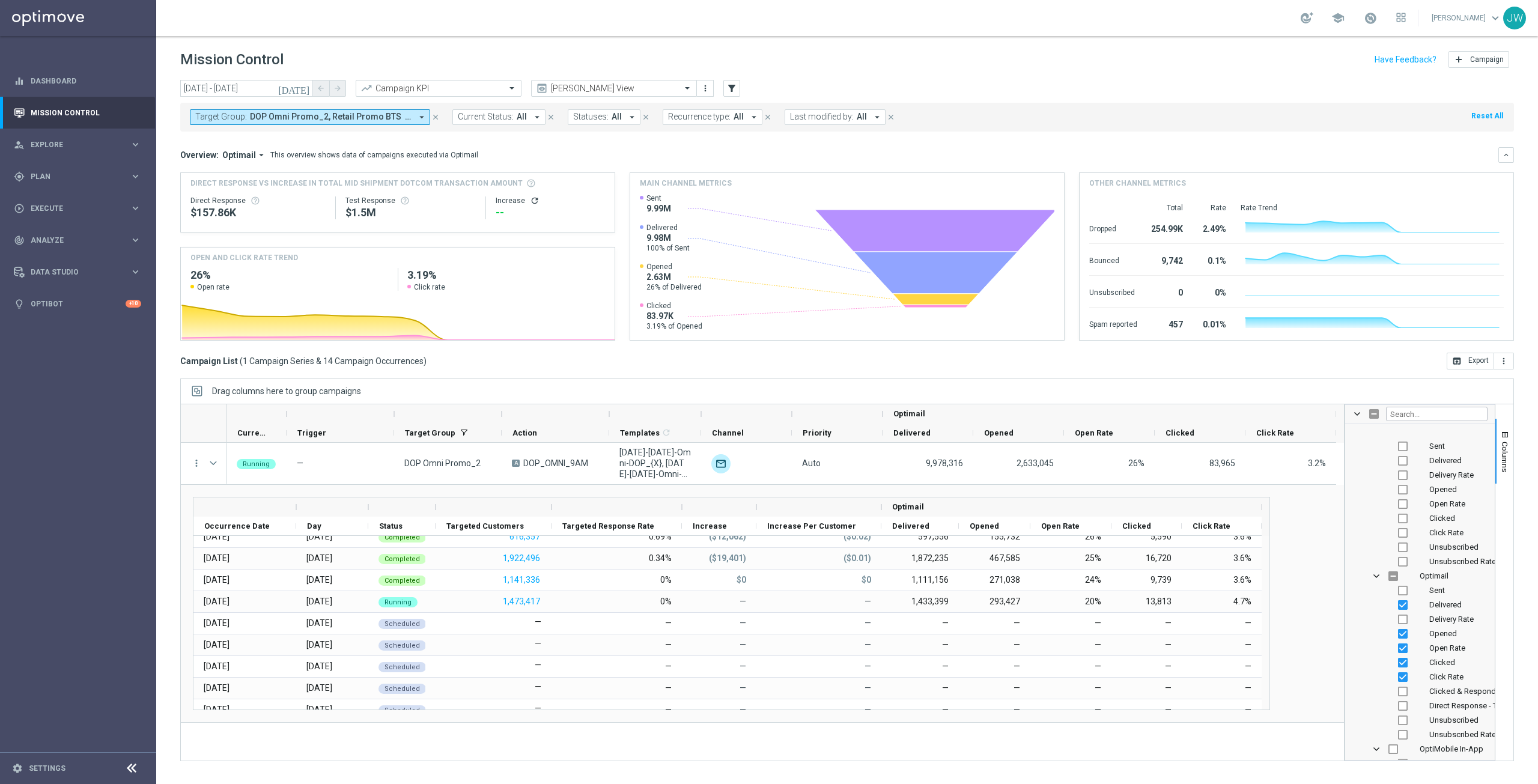
scroll to position [2402, 0]
click at [1401, 657] on input "Press SPACE to toggle visibility (hidden)" at bounding box center [1403, 656] width 10 height 10
checkbox input "true"
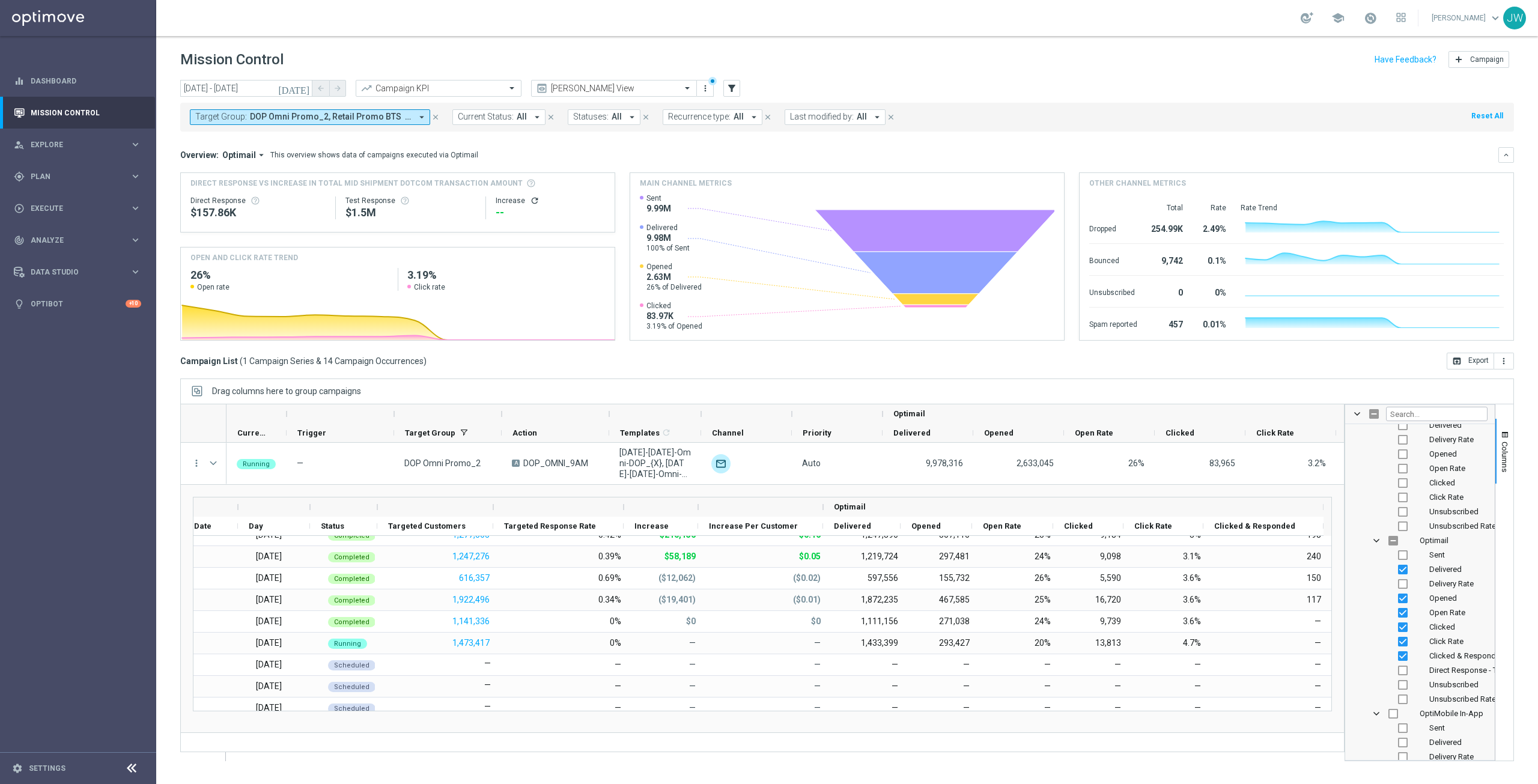
scroll to position [36, 0]
click at [1402, 658] on input "Press SPACE to toggle visibility (visible)" at bounding box center [1403, 656] width 10 height 10
checkbox input "false"
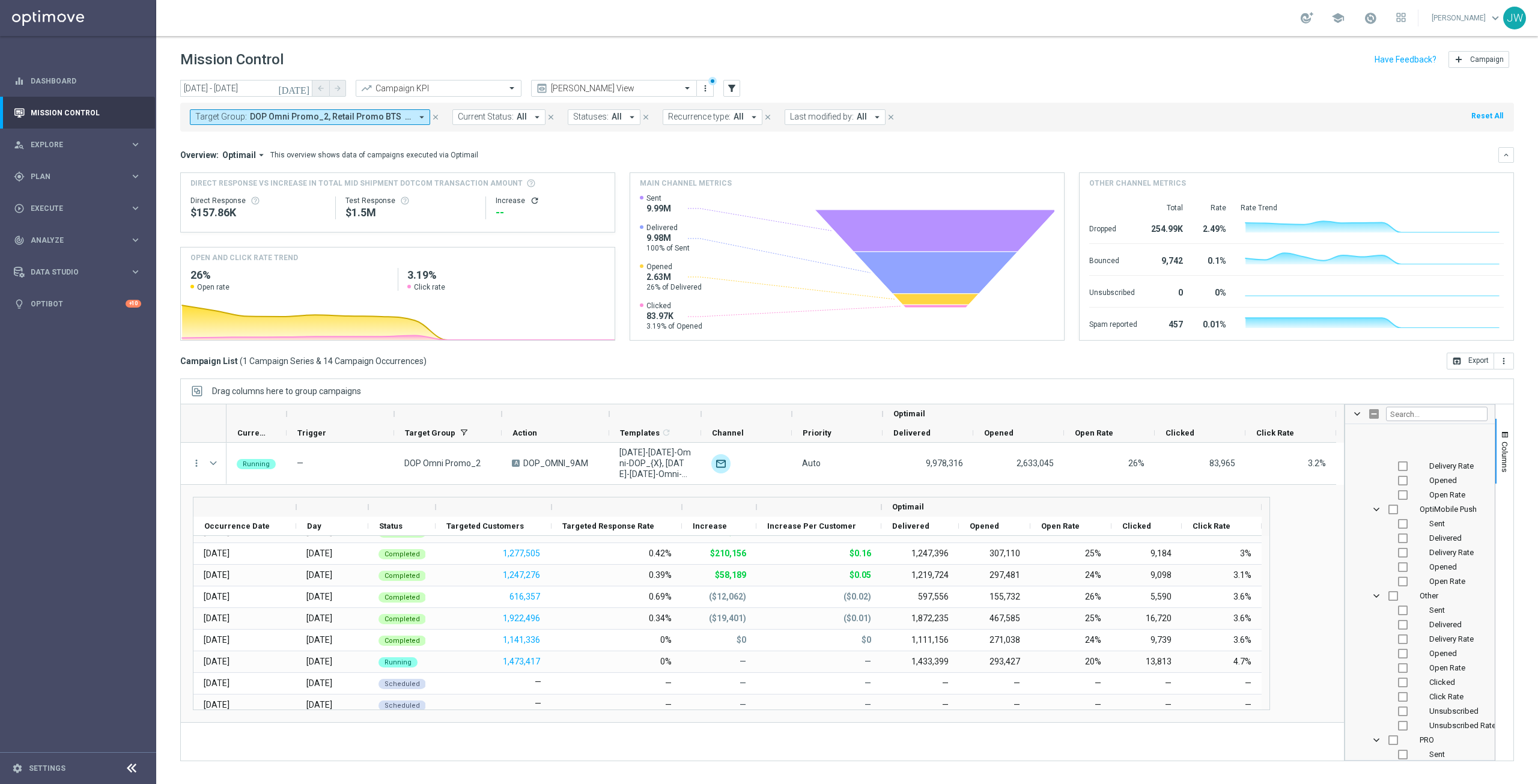
scroll to position [2763, 0]
click at [1404, 611] on input "Press SPACE to toggle visibility (hidden)" at bounding box center [1403, 612] width 10 height 10
checkbox input "true"
checkbox input "false"
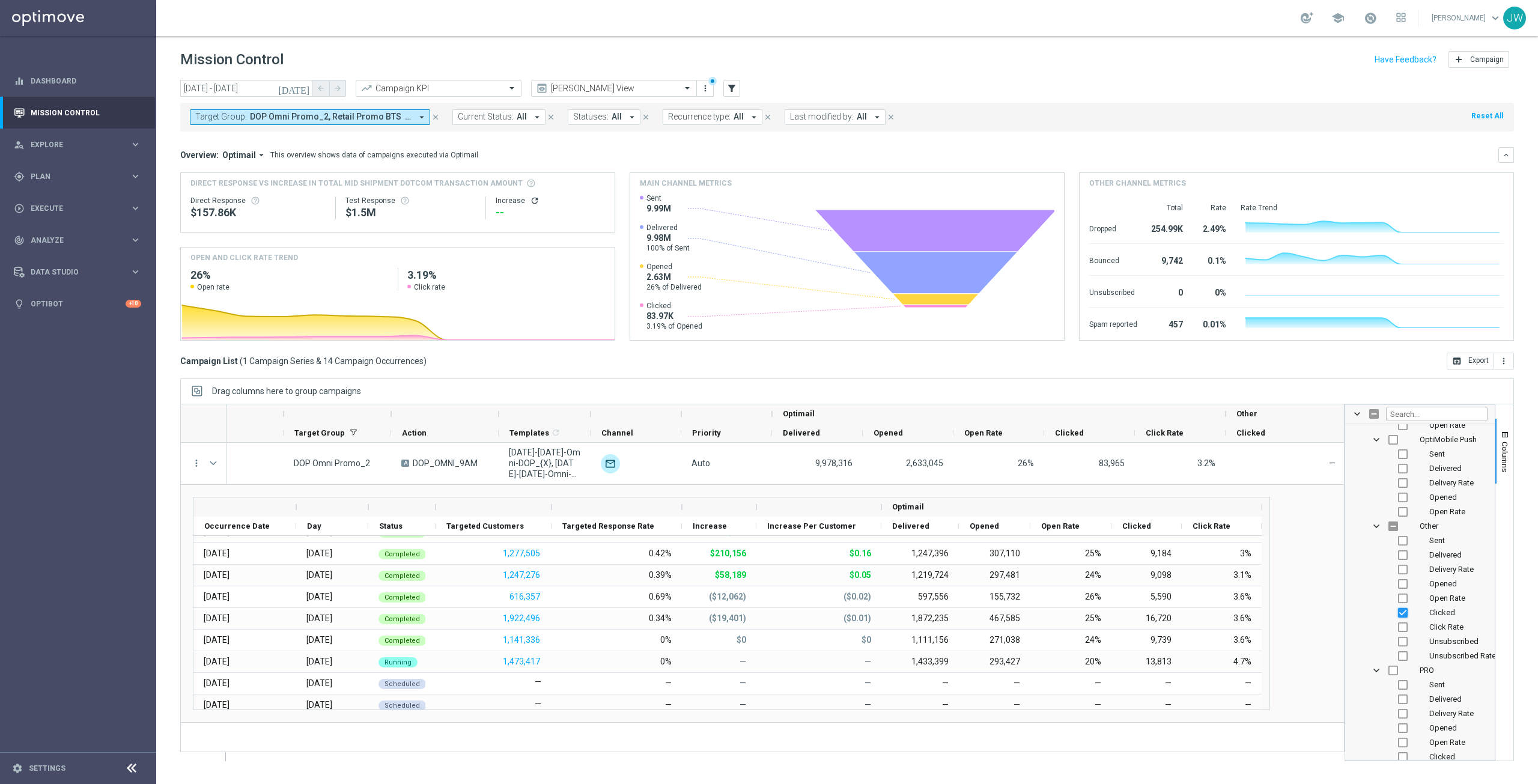
click at [1400, 616] on input "Press SPACE to toggle visibility (visible)" at bounding box center [1403, 612] width 10 height 10
checkbox input "false"
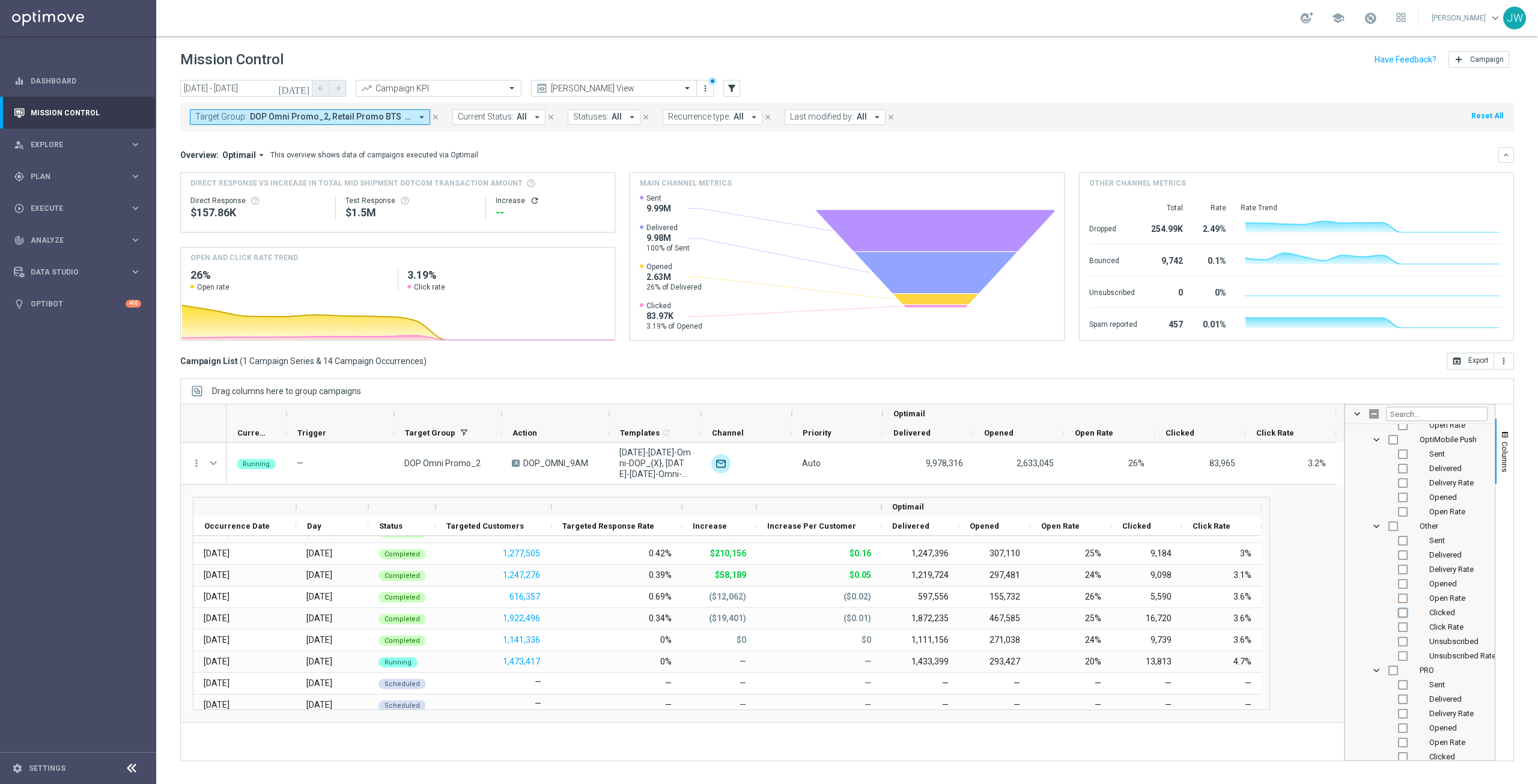
click at [1401, 611] on input "Press SPACE to toggle visibility (hidden)" at bounding box center [1403, 612] width 10 height 10
checkbox input "true"
checkbox input "false"
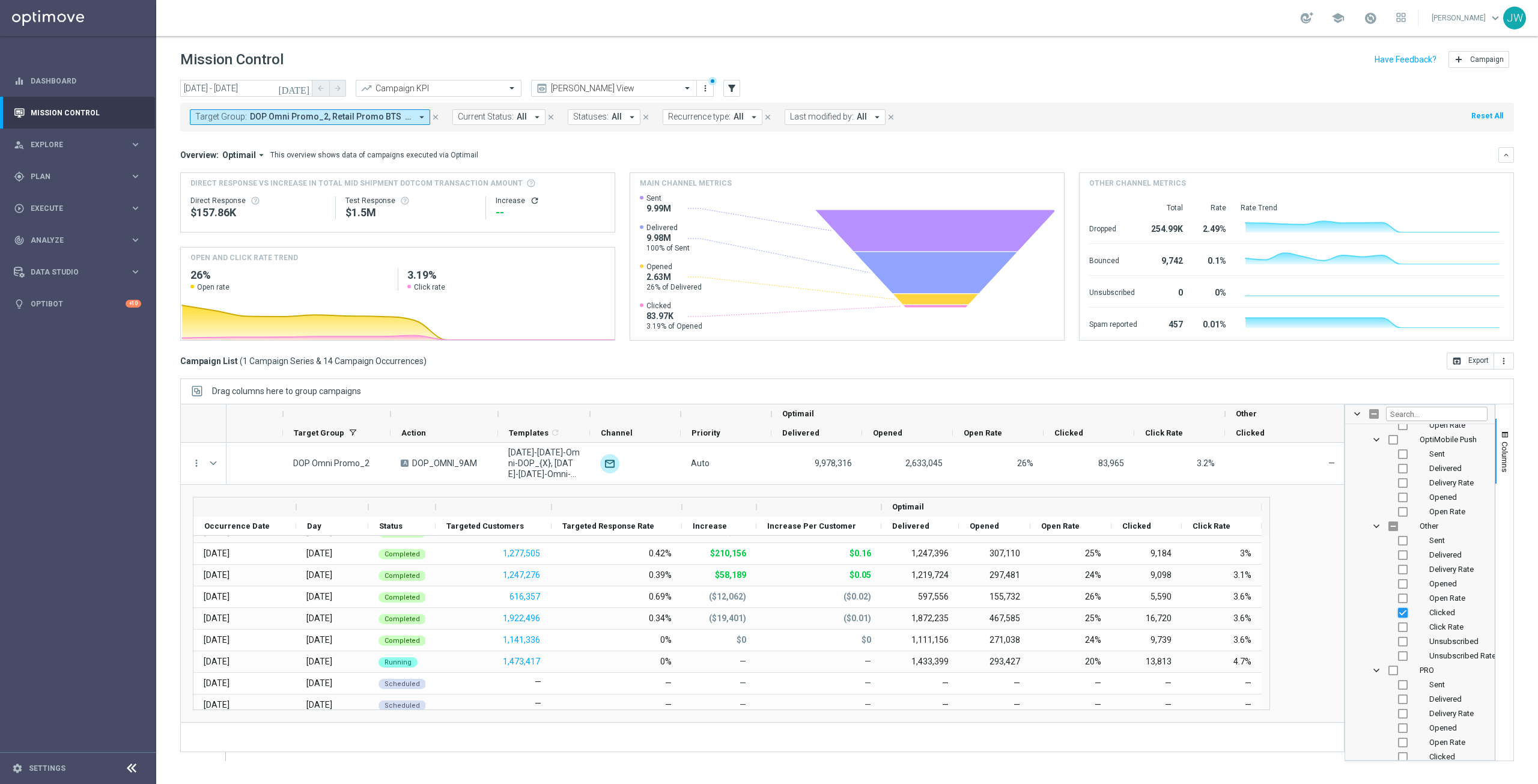
click at [1402, 611] on input "Press SPACE to toggle visibility (visible)" at bounding box center [1403, 612] width 10 height 10
checkbox input "false"
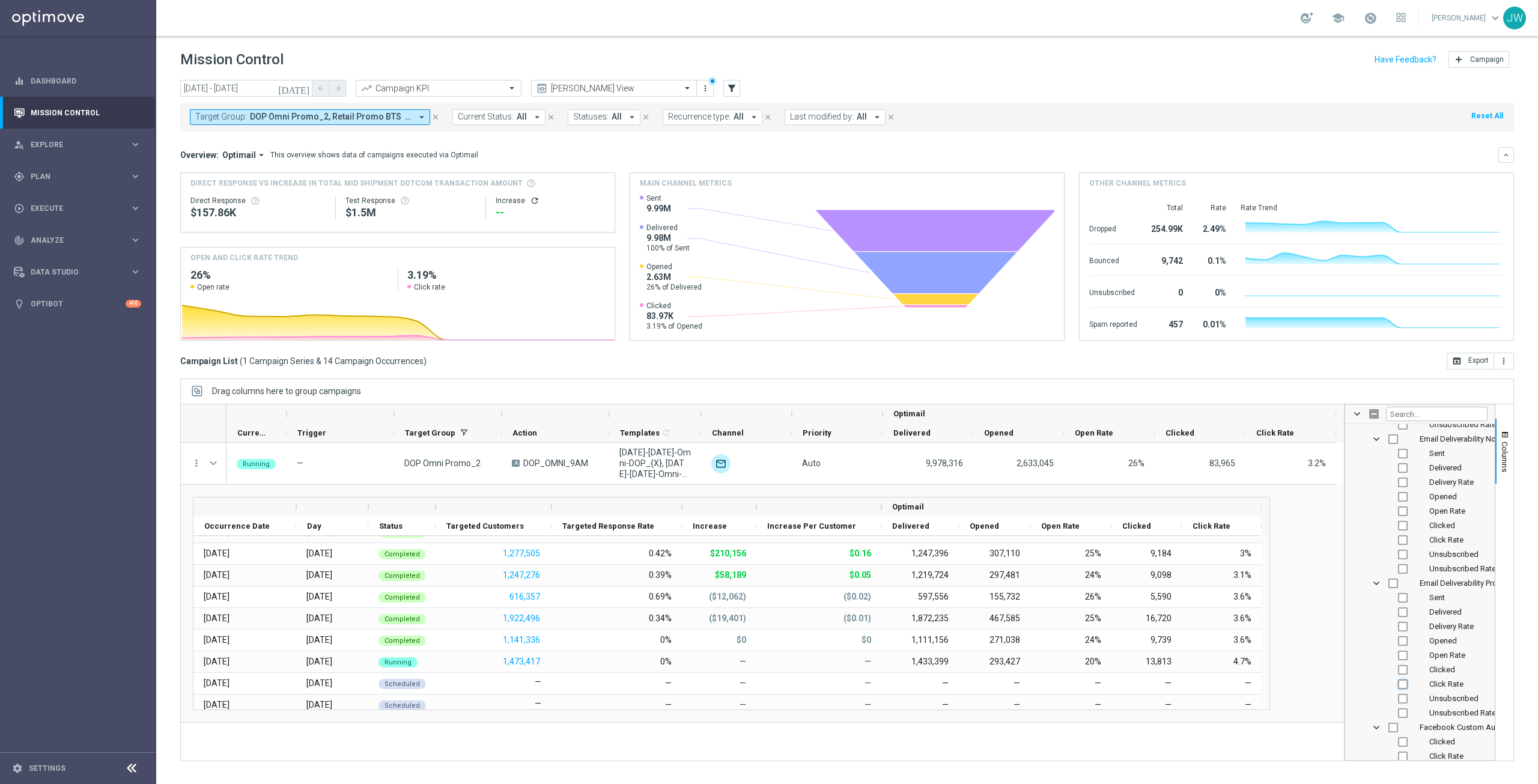
click at [1404, 684] on input "Press SPACE to toggle visibility (hidden)" at bounding box center [1403, 684] width 10 height 10
checkbox input "true"
checkbox input "false"
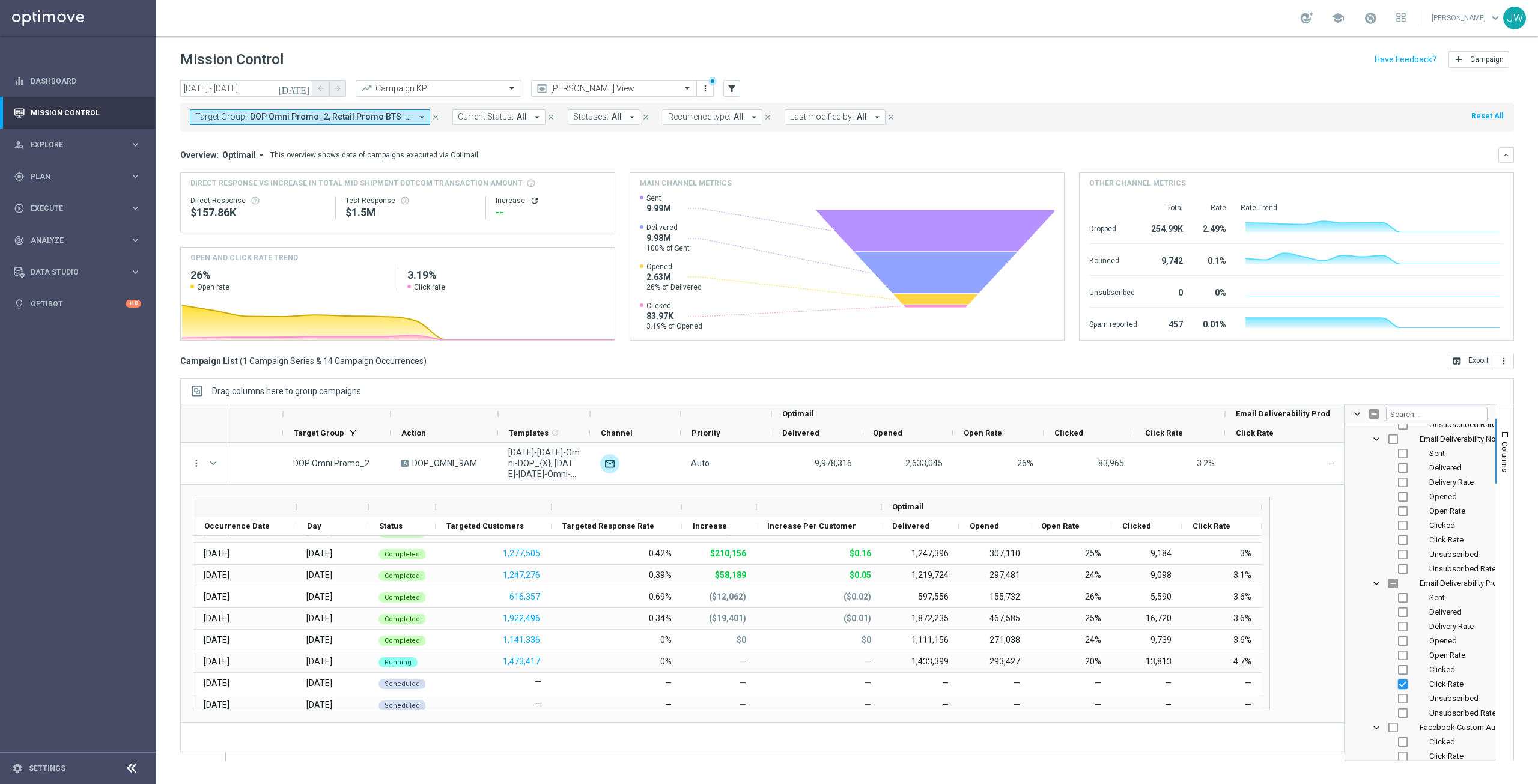
click at [1403, 685] on input "Press SPACE to toggle visibility (visible)" at bounding box center [1403, 684] width 10 height 10
checkbox input "false"
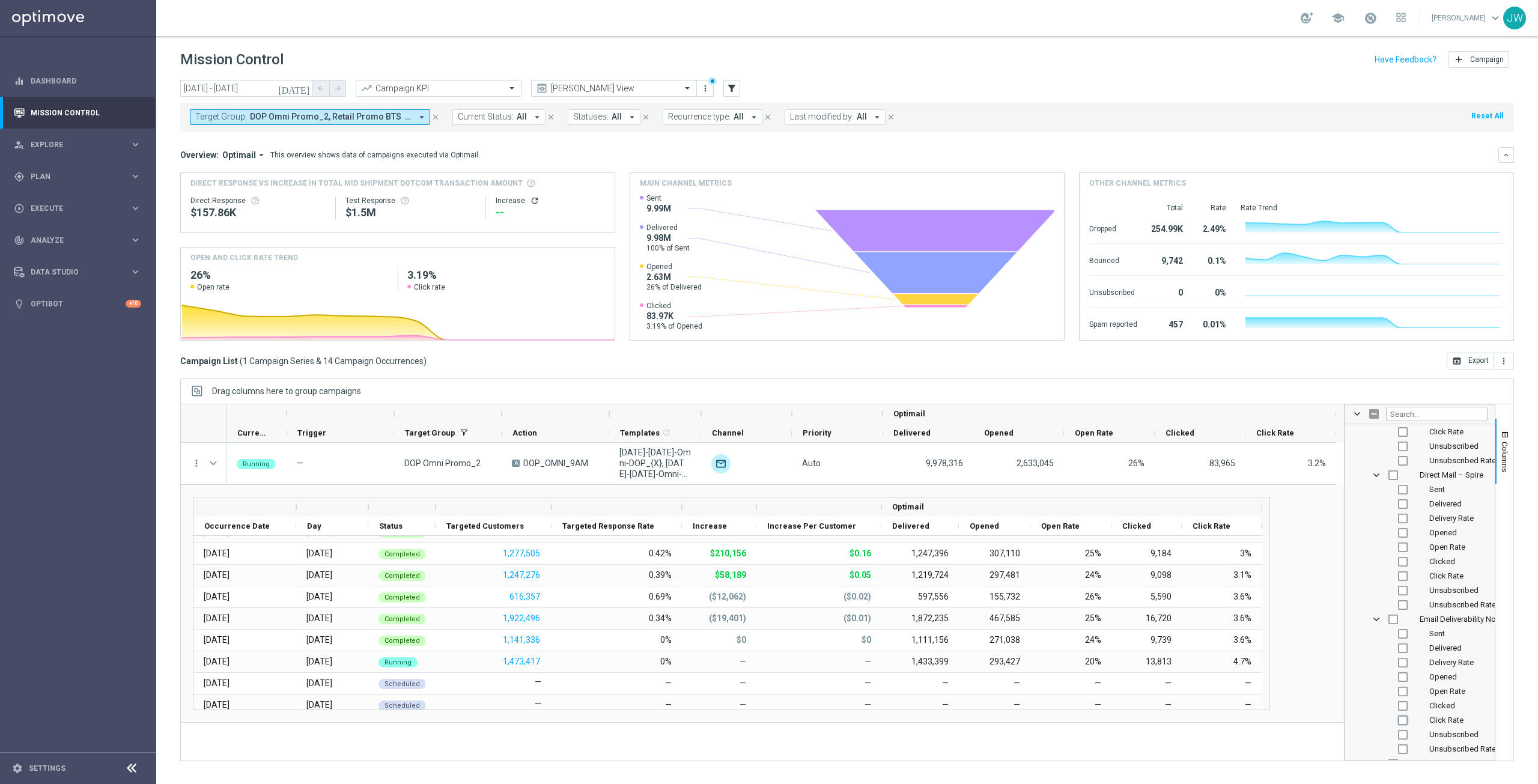
click at [1401, 720] on input "Press SPACE to toggle visibility (hidden)" at bounding box center [1403, 720] width 10 height 10
checkbox input "true"
checkbox input "false"
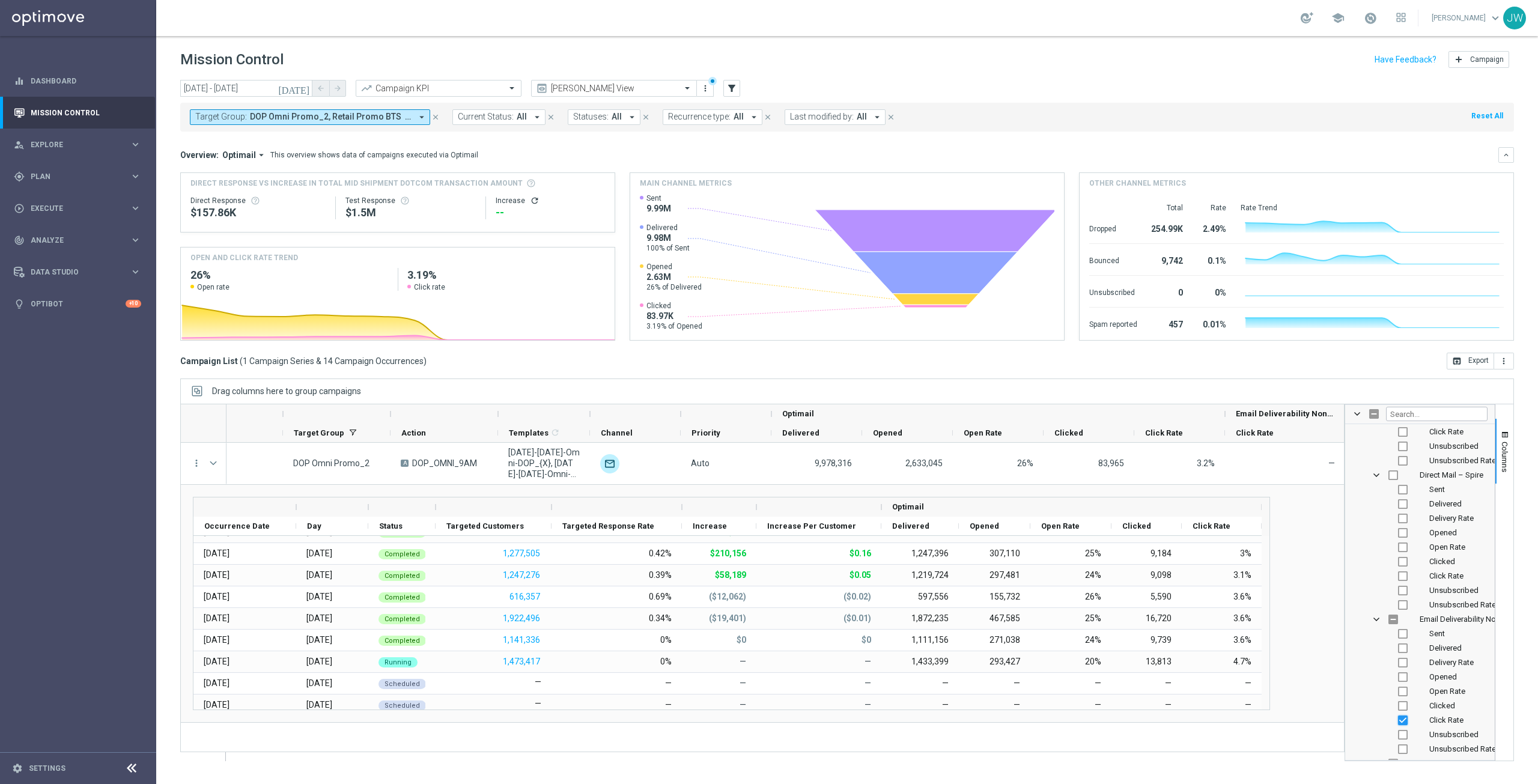
click at [1402, 719] on input "Press SPACE to toggle visibility (visible)" at bounding box center [1403, 720] width 10 height 10
checkbox input "false"
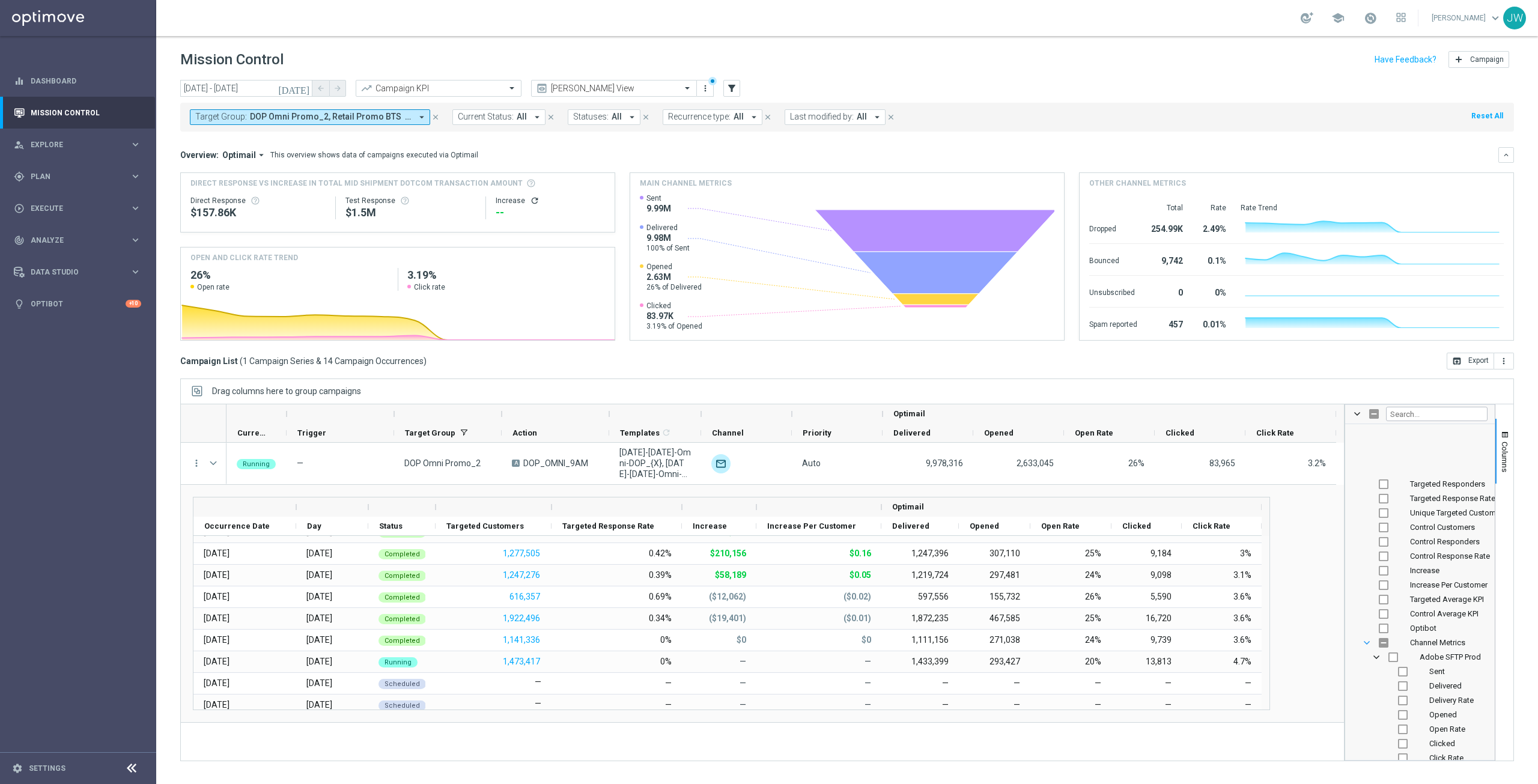
scroll to position [480, 0]
click at [1366, 528] on span "Channel Metrics Column Group" at bounding box center [1366, 531] width 10 height 10
click at [1364, 749] on span "Channel Metrics Column Group" at bounding box center [1366, 749] width 10 height 10
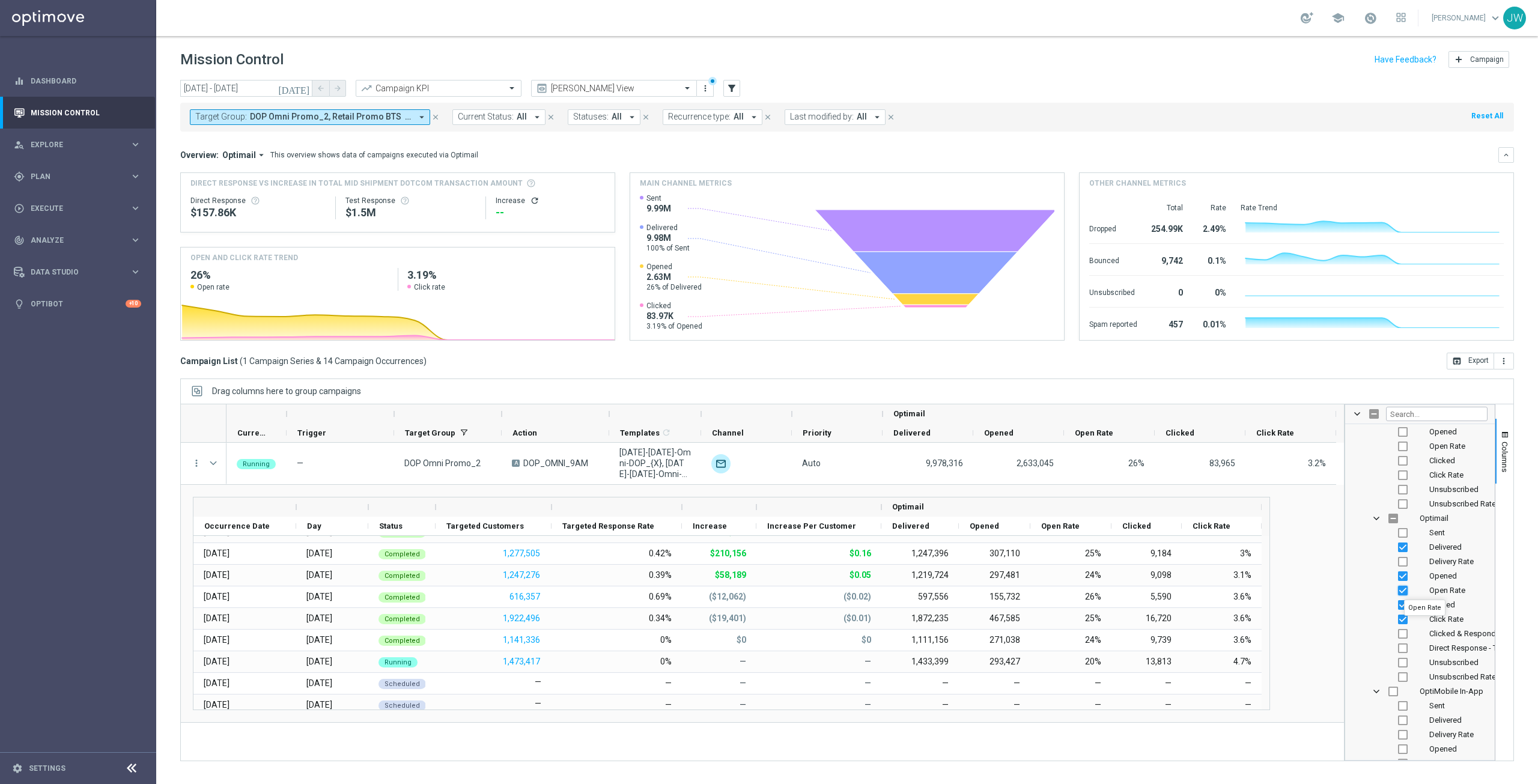
click at [1404, 588] on input "Press SPACE to toggle visibility (visible)" at bounding box center [1403, 590] width 10 height 10
checkbox input "false"
click at [1404, 588] on input "Press SPACE to toggle visibility (hidden)" at bounding box center [1403, 590] width 10 height 10
checkbox input "true"
click at [1403, 619] on input "Press SPACE to toggle visibility (visible)" at bounding box center [1403, 619] width 10 height 10
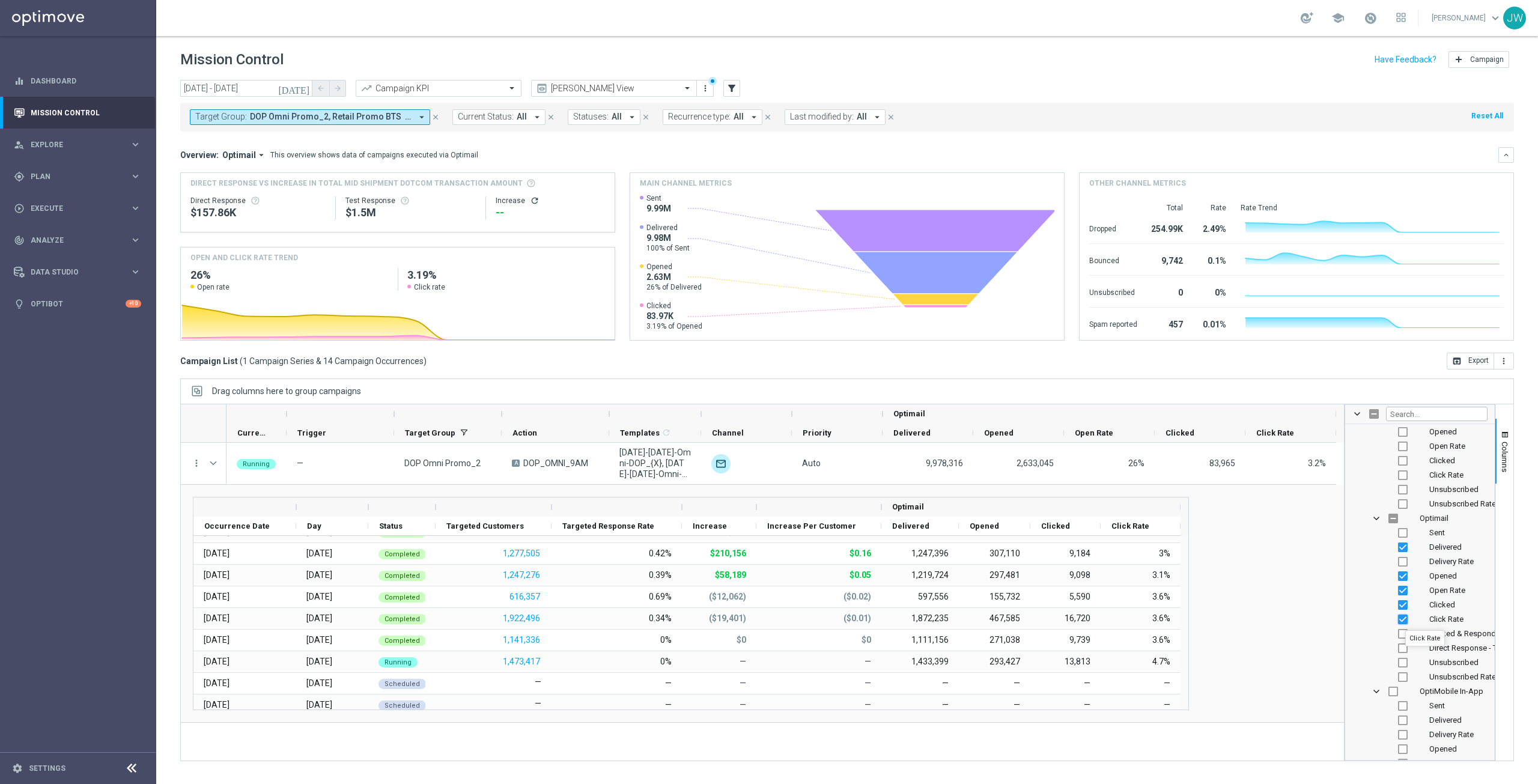
checkbox input "false"
click at [1403, 619] on input "Press SPACE to toggle visibility (hidden)" at bounding box center [1403, 619] width 10 height 10
checkbox input "true"
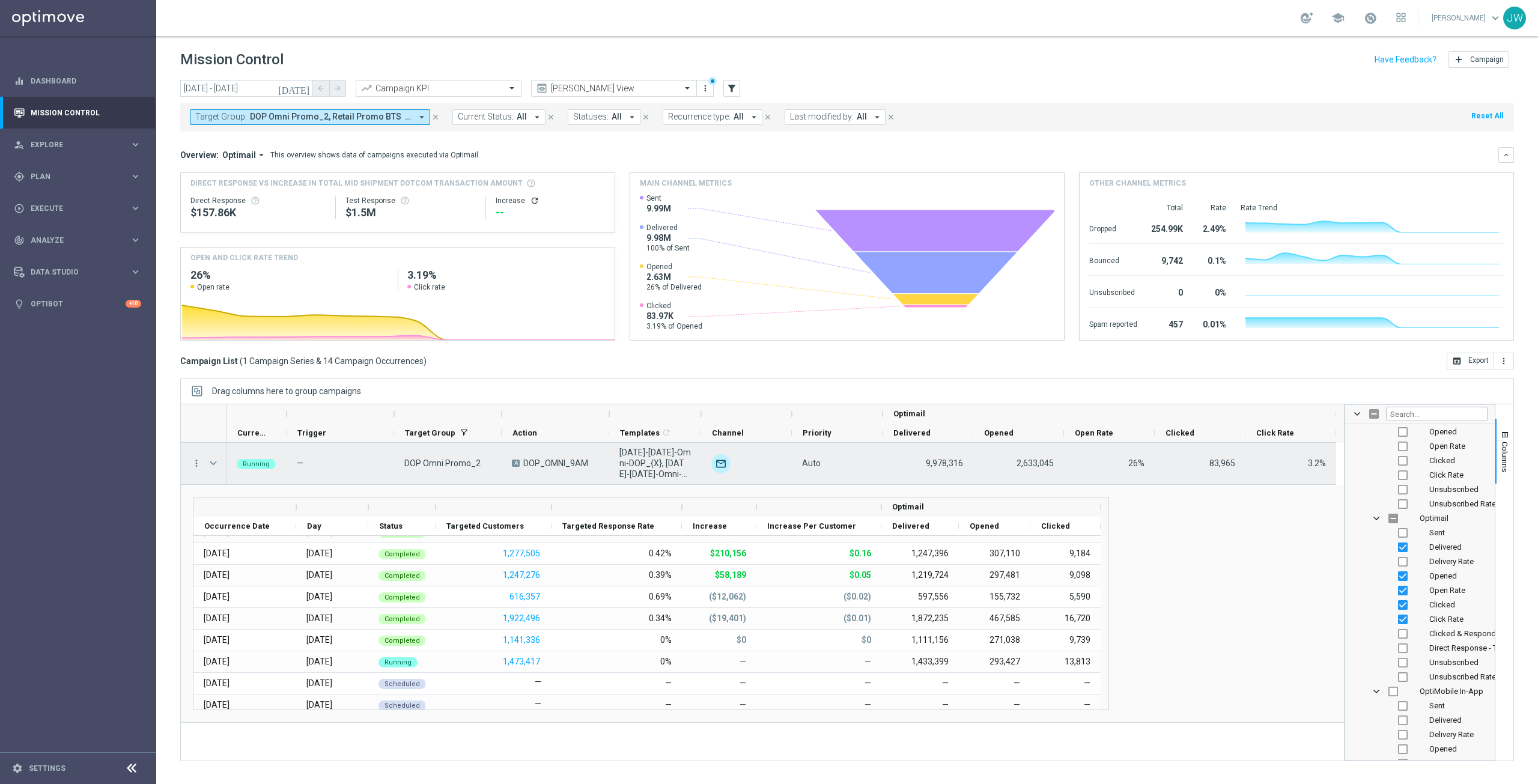
click at [214, 460] on span "Press SPACE to select this row." at bounding box center [214, 463] width 11 height 10
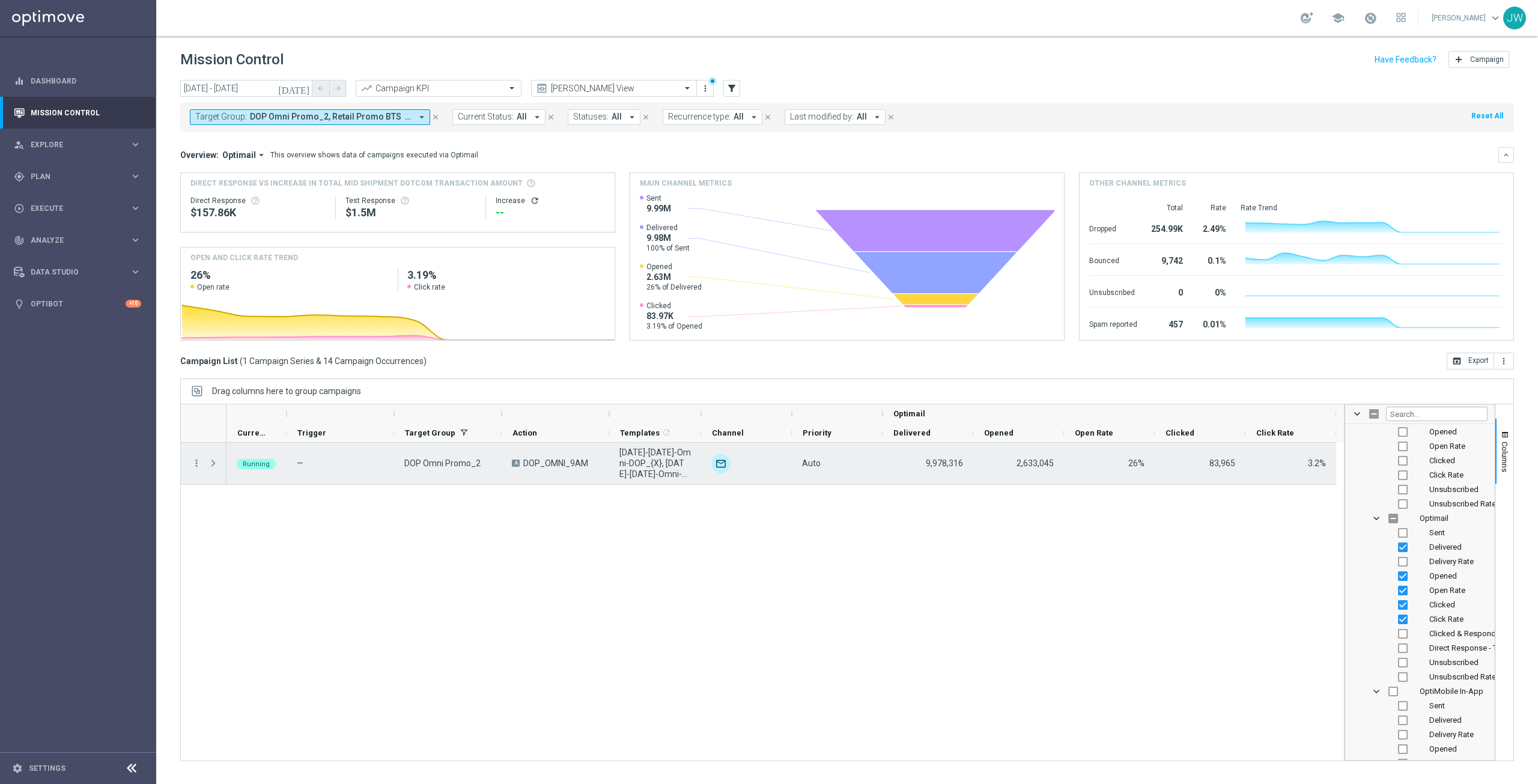
click at [212, 461] on span "Press SPACE to select this row." at bounding box center [214, 463] width 11 height 10
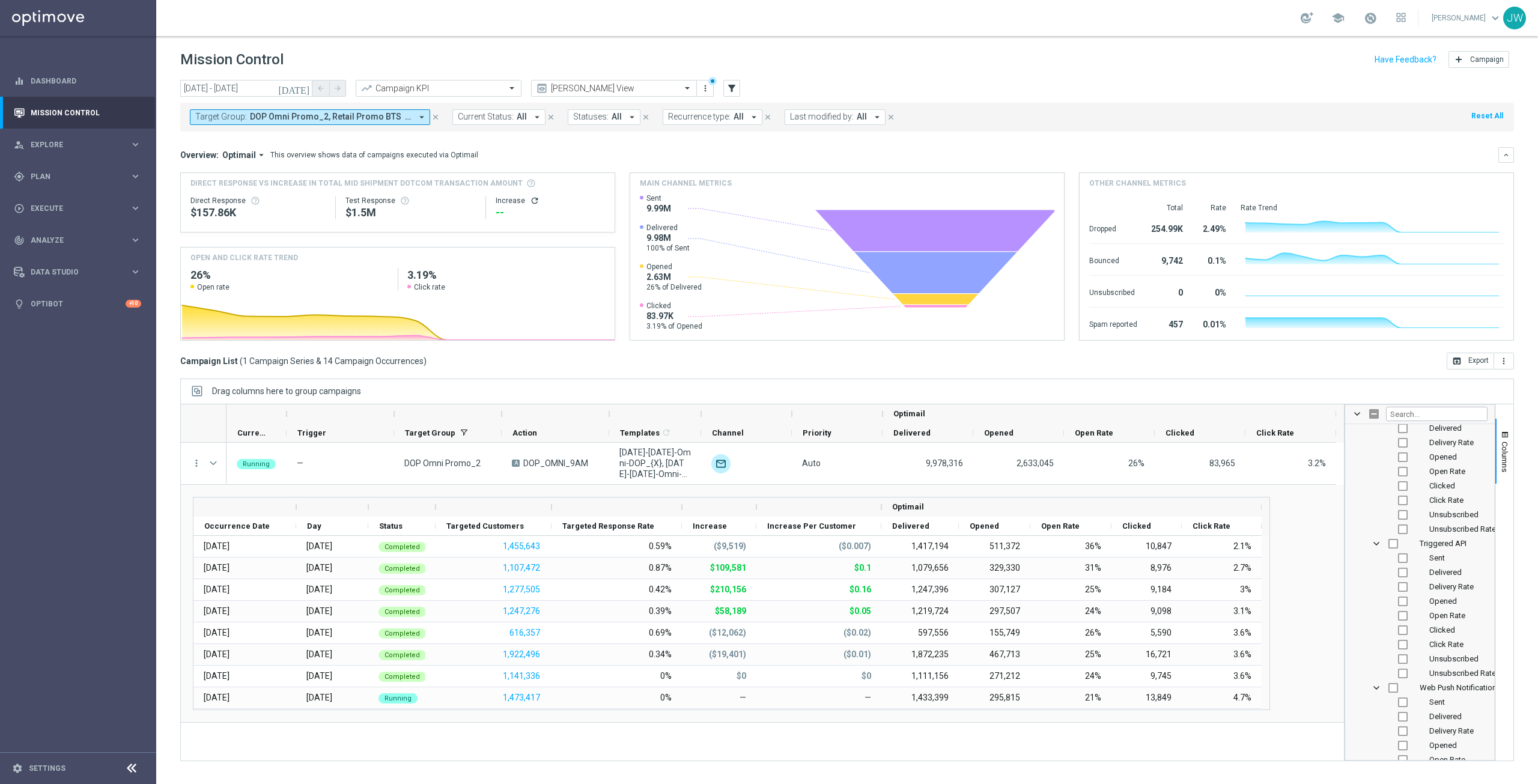
scroll to position [3361, 0]
click at [1401, 591] on input "Press SPACE to toggle visibility (hidden)" at bounding box center [1403, 590] width 10 height 10
checkbox input "true"
checkbox input "false"
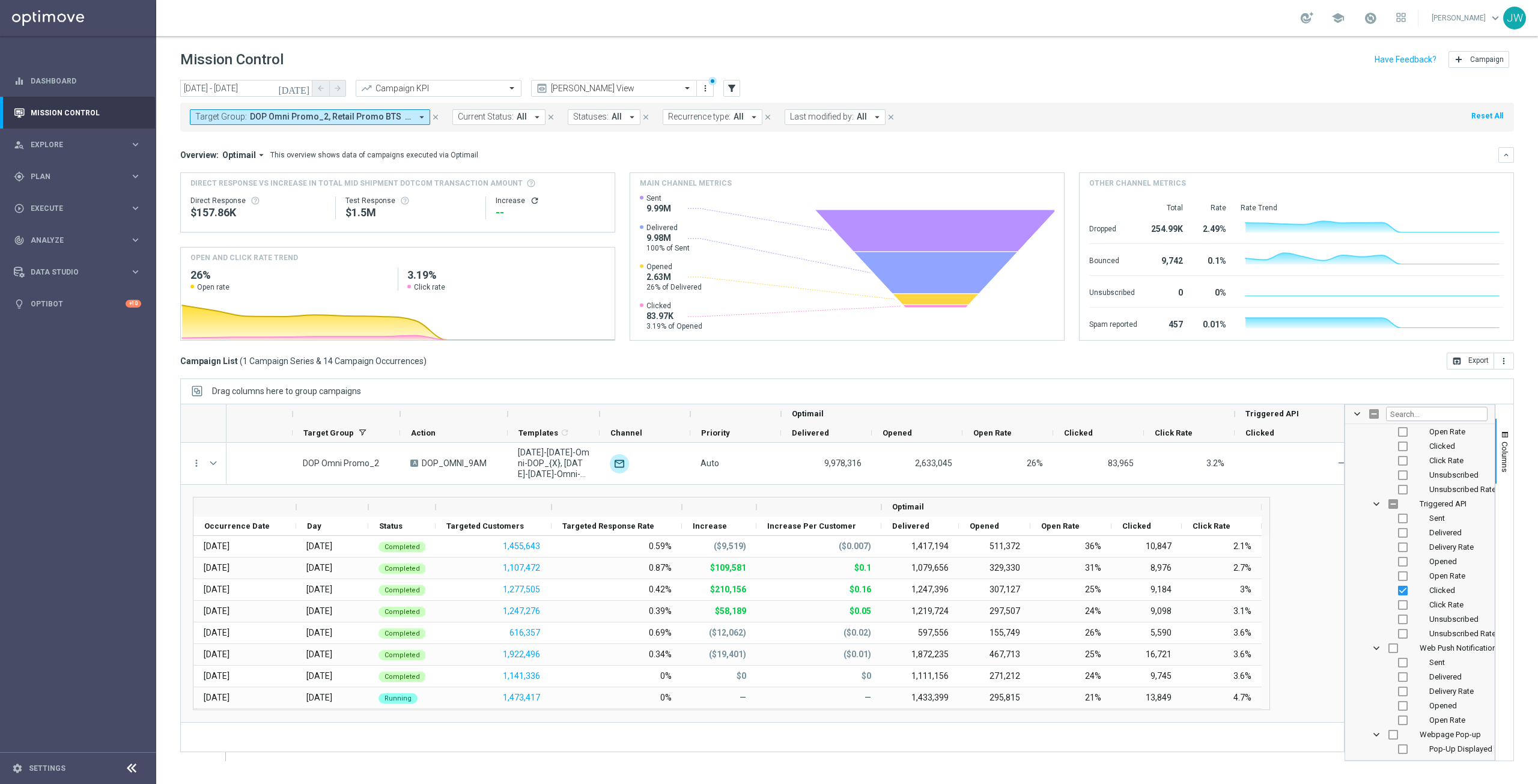
scroll to position [0, 111]
click at [1403, 592] on input "Press SPACE to toggle visibility (visible)" at bounding box center [1403, 590] width 10 height 10
checkbox input "false"
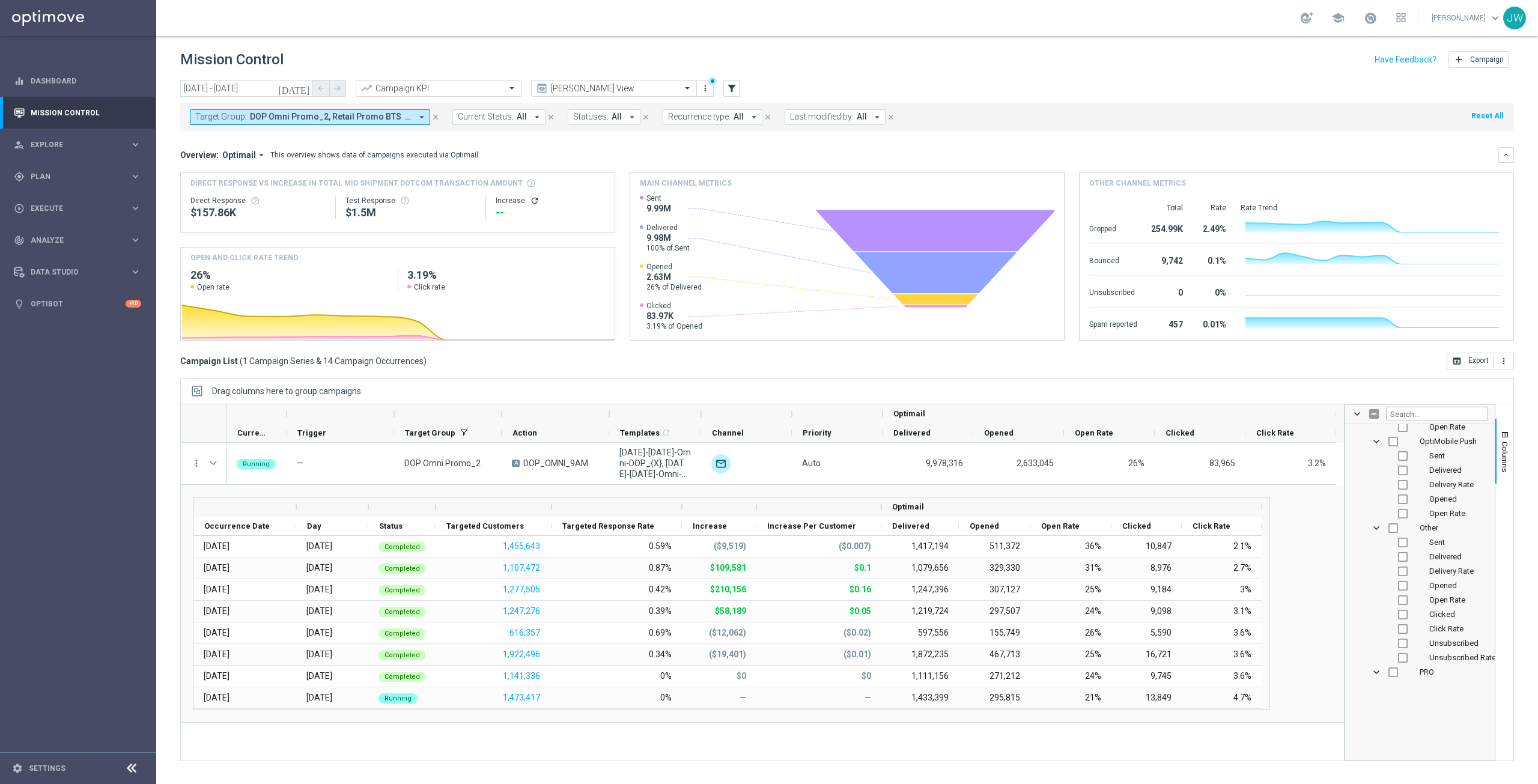
scroll to position [2461, 0]
click at [1399, 500] on input "Press SPACE to toggle visibility (hidden)" at bounding box center [1403, 497] width 10 height 10
checkbox input "true"
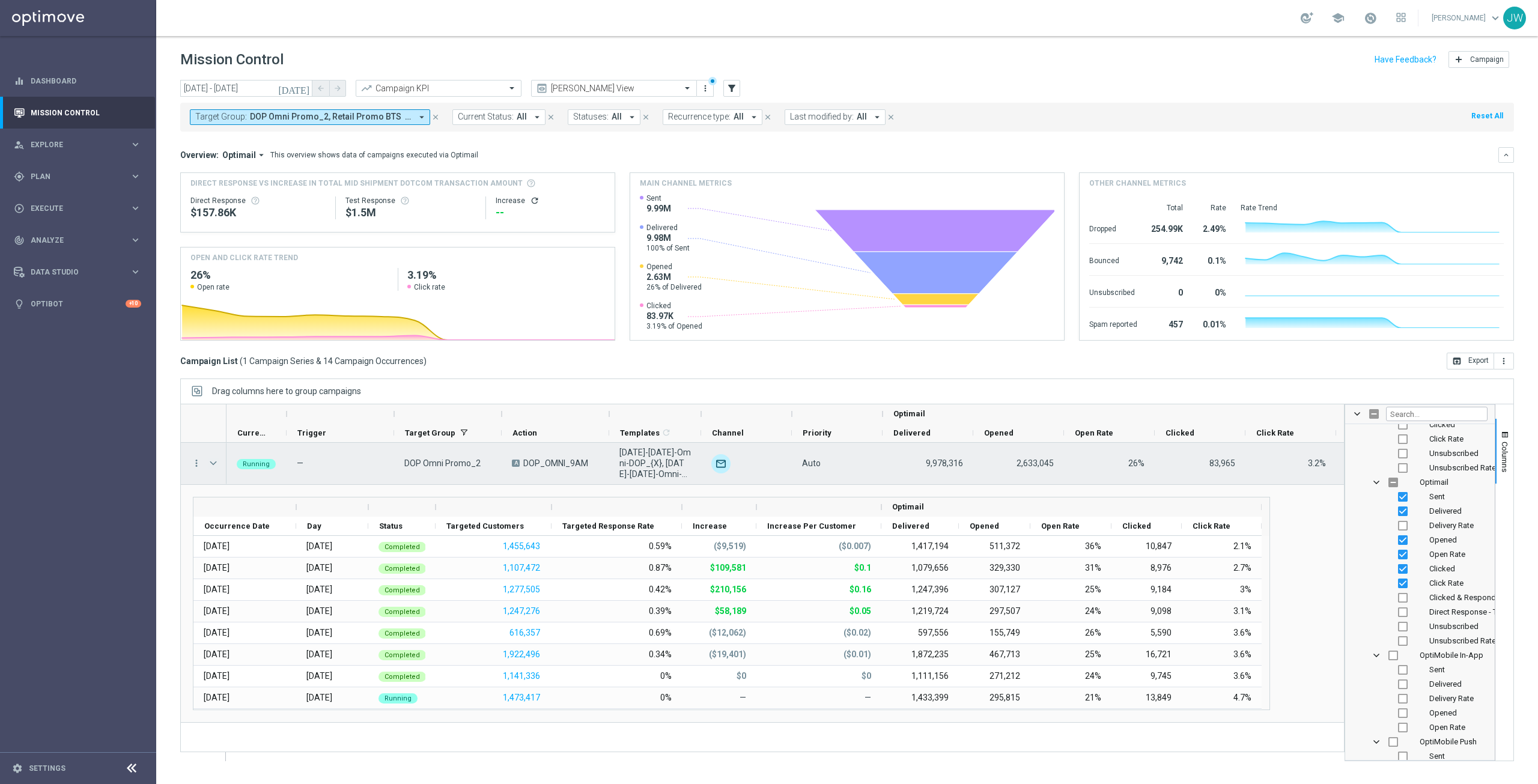
click at [212, 459] on span "Press SPACE to select this row." at bounding box center [214, 463] width 11 height 10
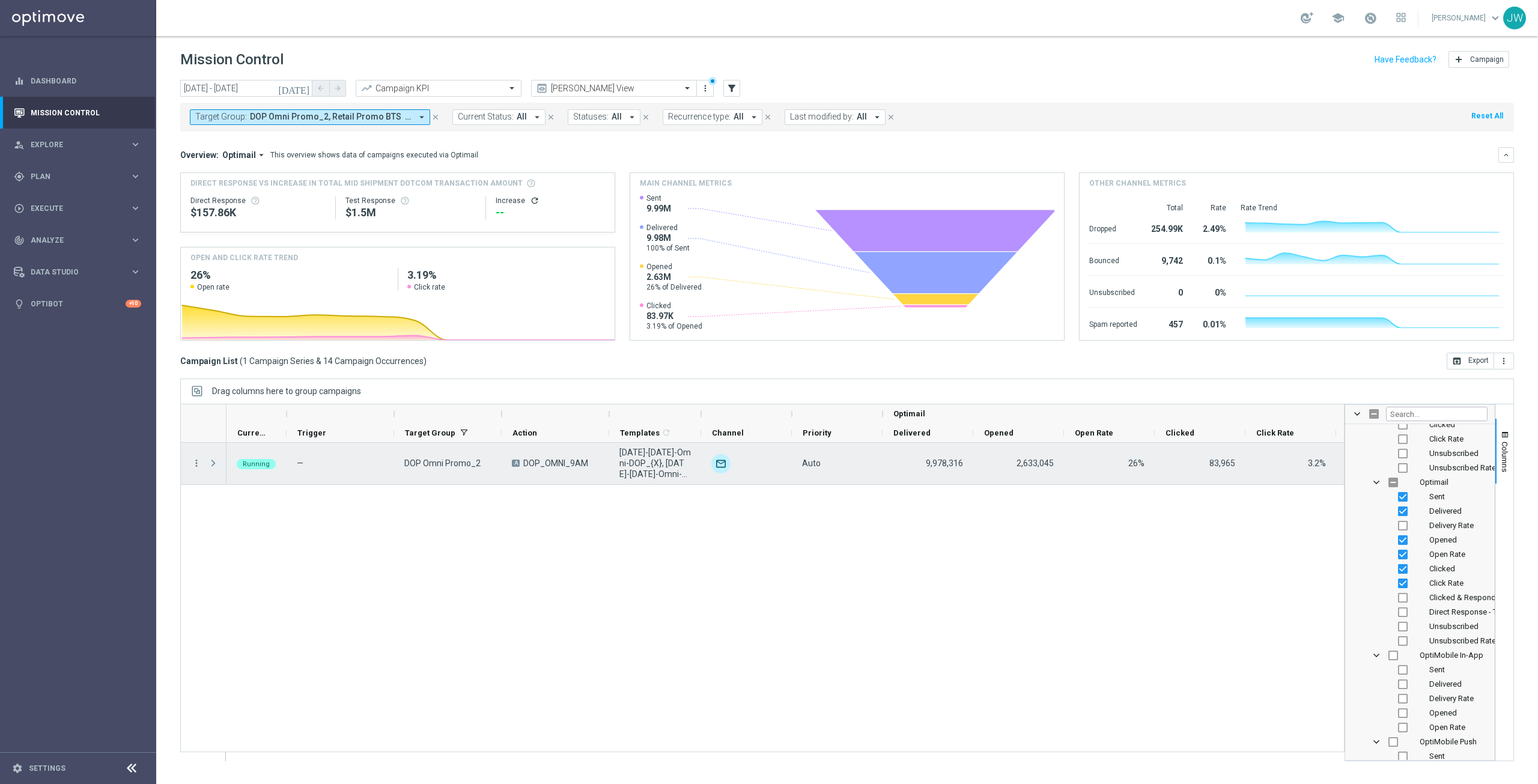
click at [212, 462] on span "Press SPACE to select this row." at bounding box center [214, 463] width 11 height 10
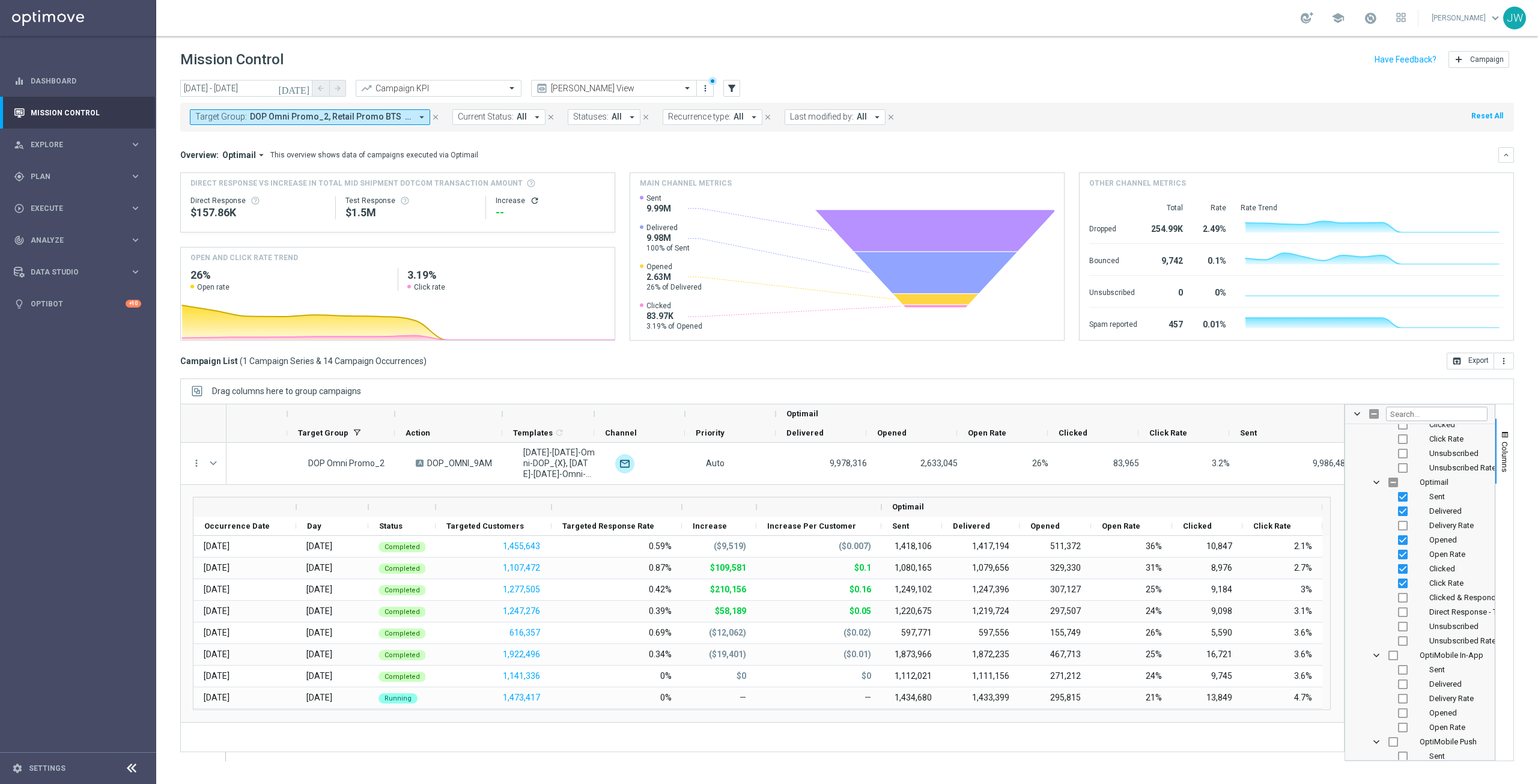
scroll to position [0, 111]
click at [1403, 499] on input "Press SPACE to toggle visibility (visible)" at bounding box center [1403, 497] width 10 height 10
checkbox input "false"
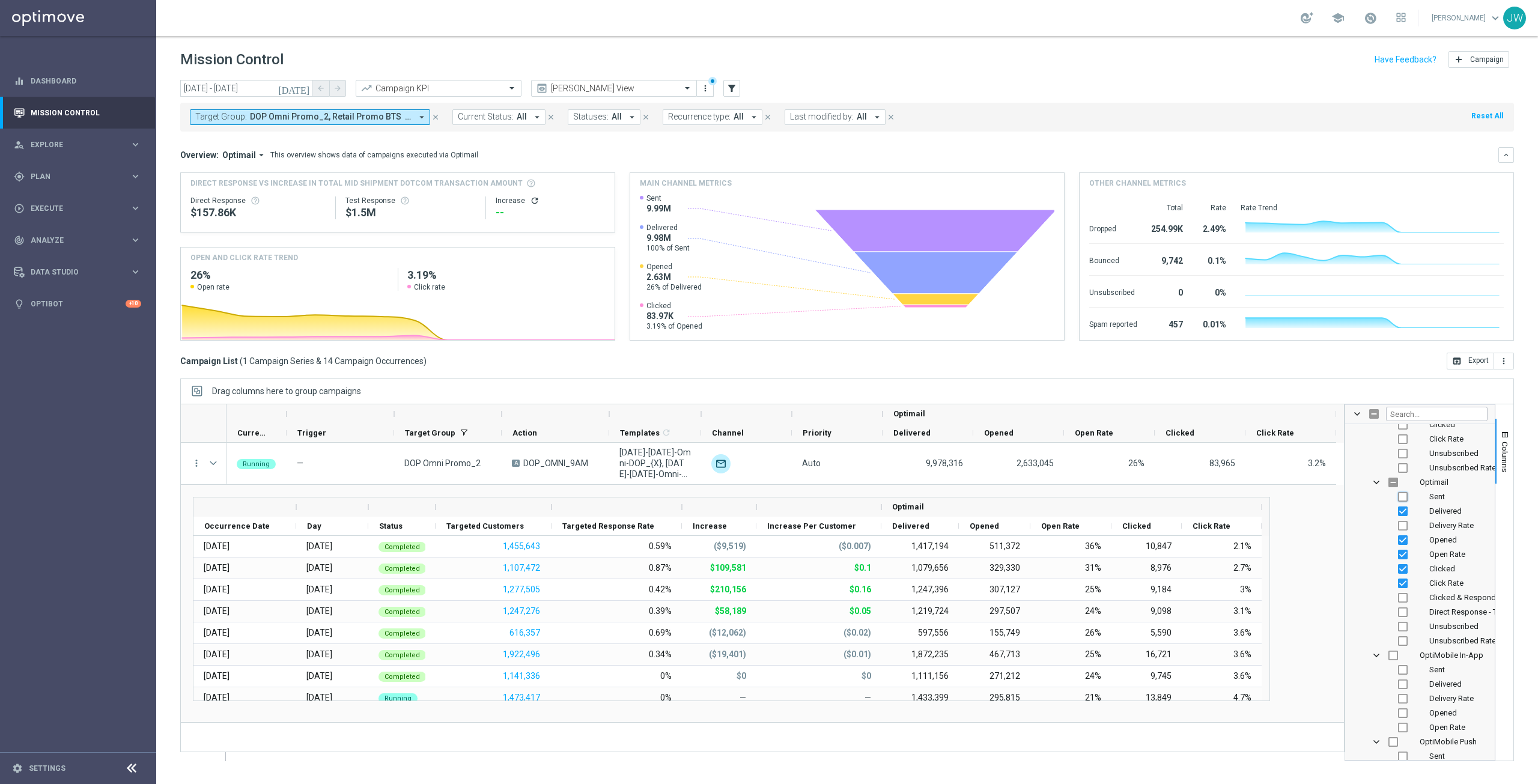
scroll to position [0, 0]
